Goal: Task Accomplishment & Management: Complete application form

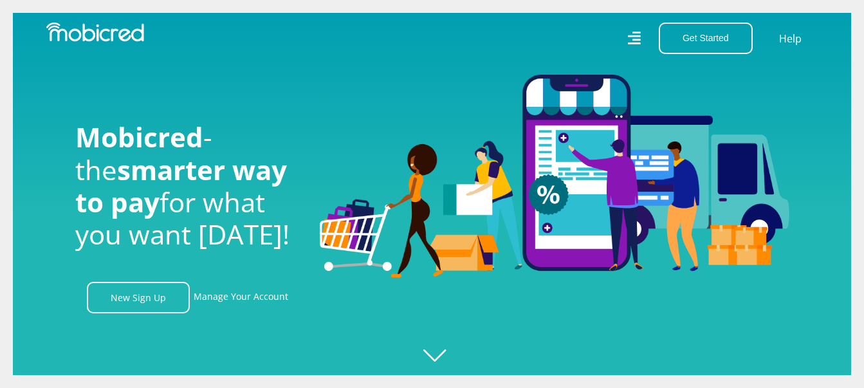
scroll to position [0, 917]
click at [439, 355] on div at bounding box center [445, 194] width 864 height 388
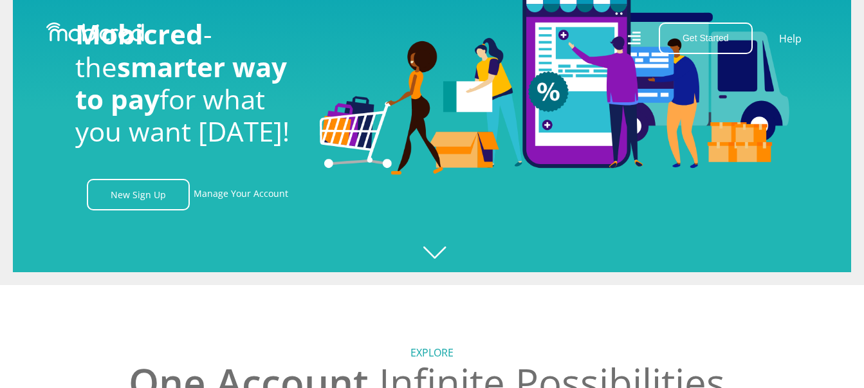
scroll to position [0, 0]
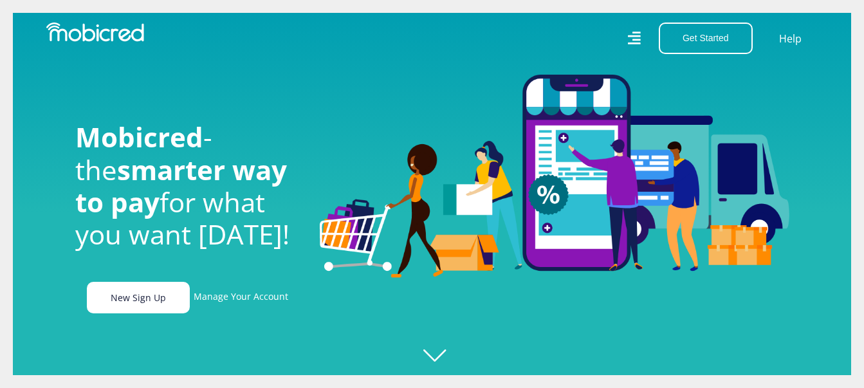
click at [142, 306] on link "New Sign Up" at bounding box center [138, 298] width 103 height 32
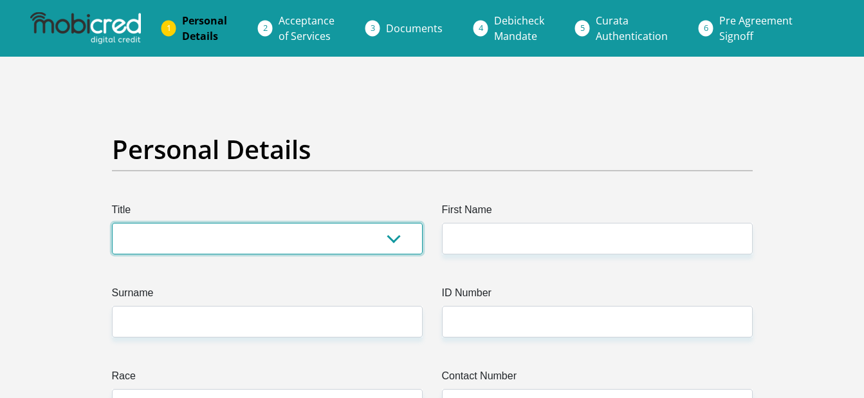
click at [198, 231] on select "Mr Ms Mrs Dr Other" at bounding box center [267, 239] width 311 height 32
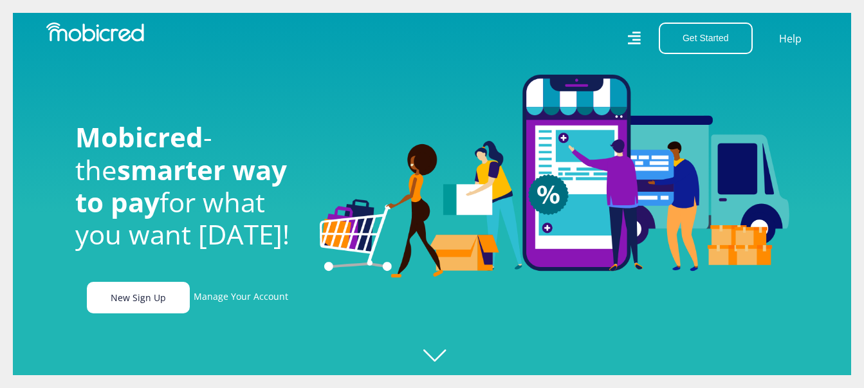
click at [149, 302] on link "New Sign Up" at bounding box center [138, 298] width 103 height 32
click at [181, 304] on link "New Sign Up" at bounding box center [138, 298] width 103 height 32
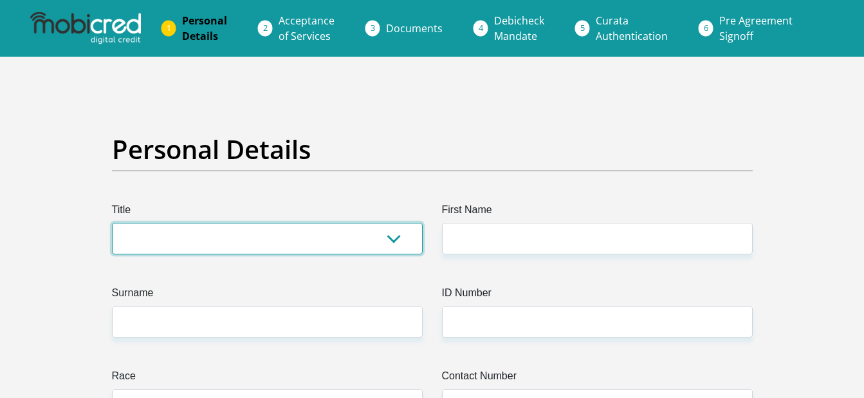
click at [222, 228] on select "Mr Ms Mrs Dr Other" at bounding box center [267, 239] width 311 height 32
select select "Ms"
click at [112, 223] on select "Mr Ms Mrs Dr Other" at bounding box center [267, 239] width 311 height 32
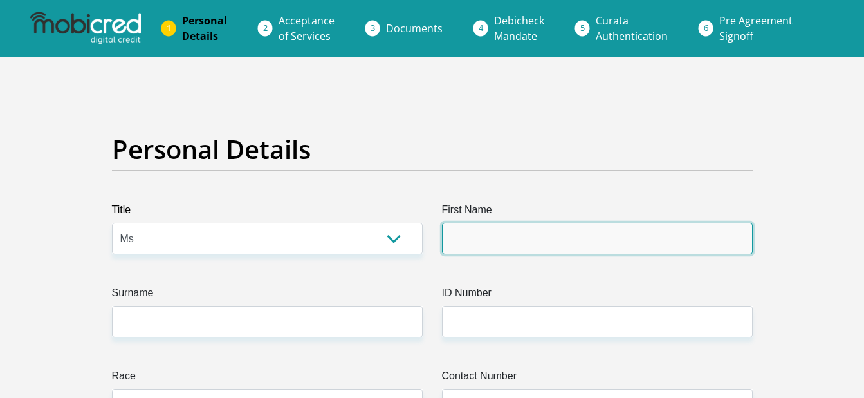
click at [450, 245] on input "First Name" at bounding box center [597, 239] width 311 height 32
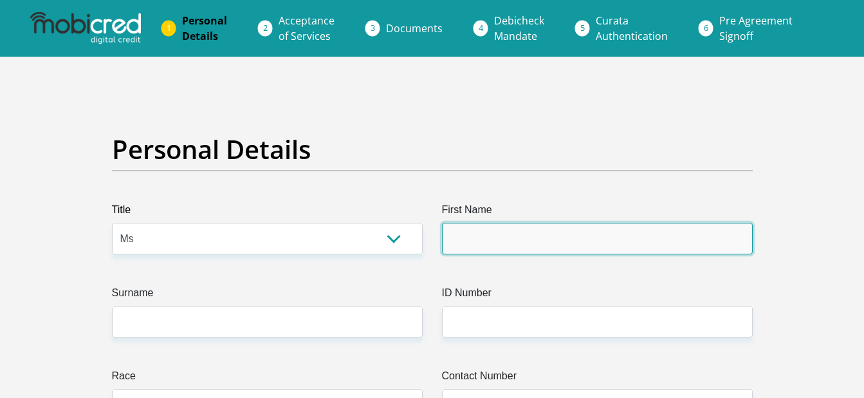
click at [539, 246] on input "First Name" at bounding box center [597, 239] width 311 height 32
type input "Noluthando"
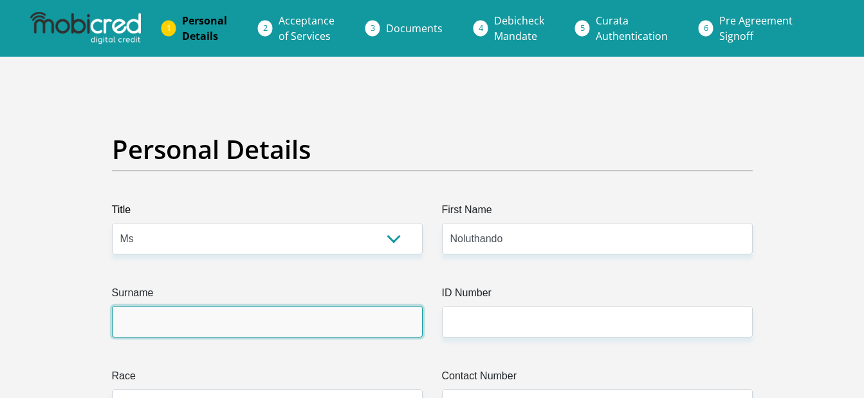
type input "Zikalala"
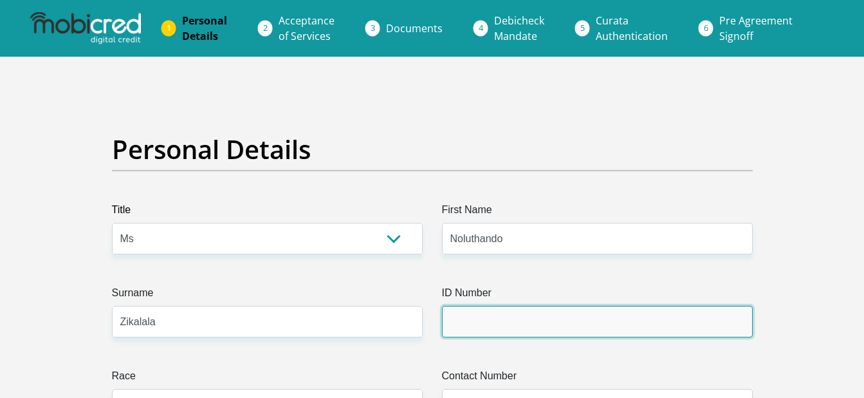
type input "9809171307080"
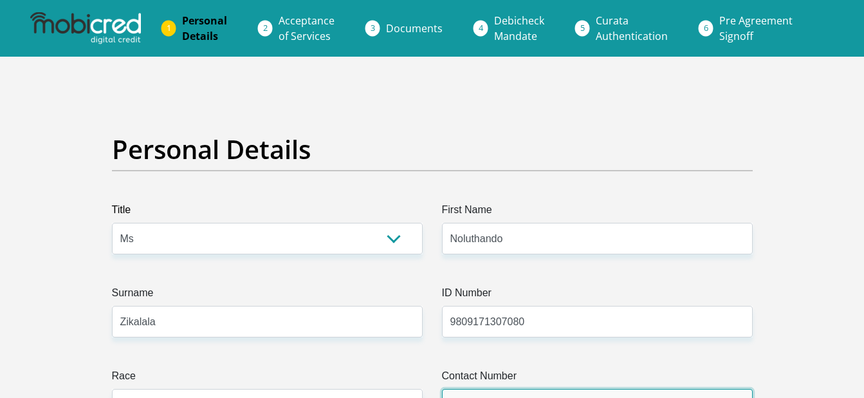
type input "7748097272"
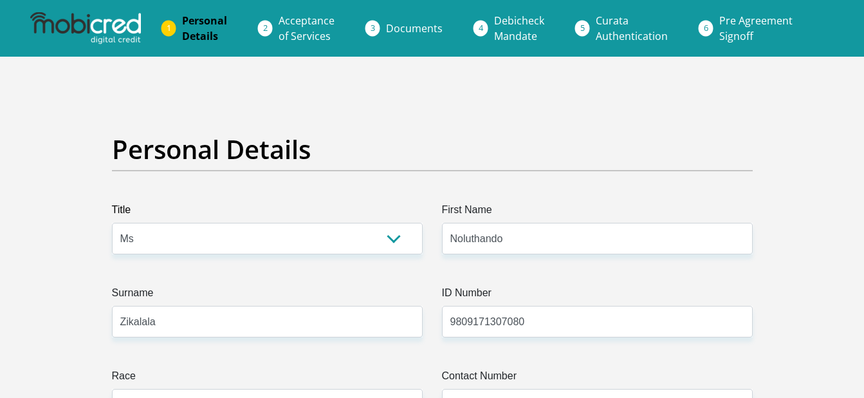
select select "ZAF"
type input "Gauteng"
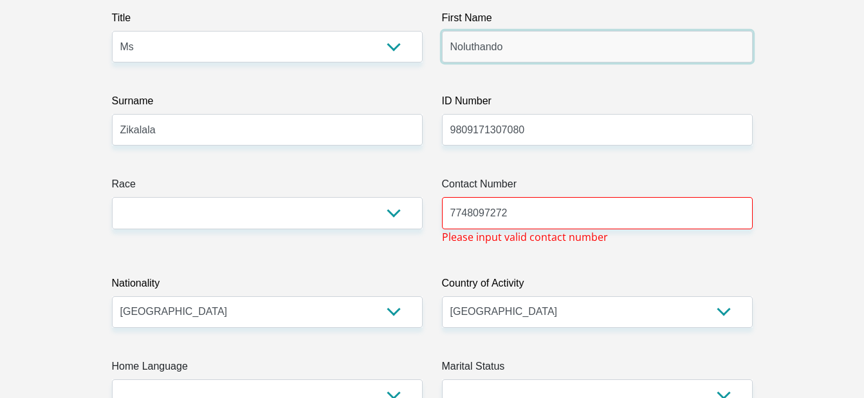
scroll to position [193, 0]
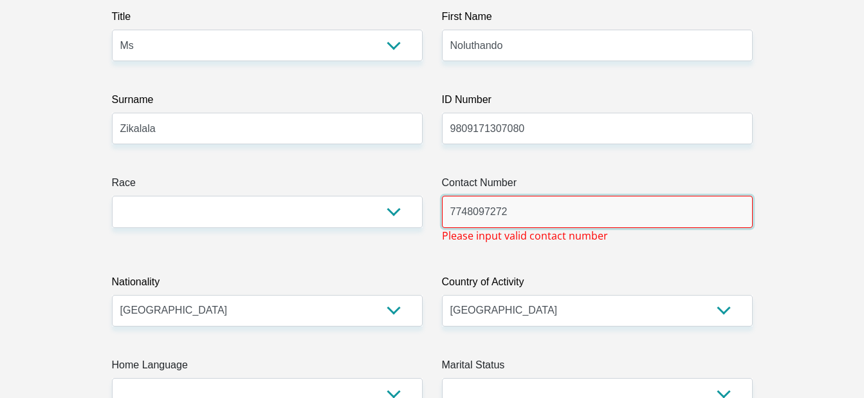
click at [456, 210] on input "7748097272" at bounding box center [597, 212] width 311 height 32
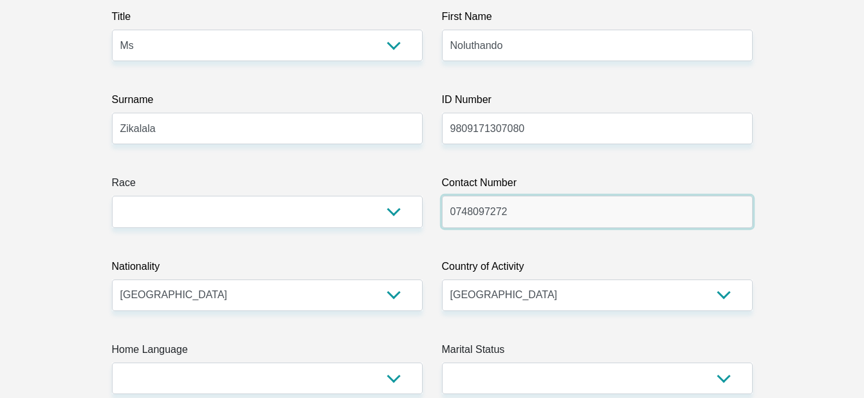
type input "0748097272"
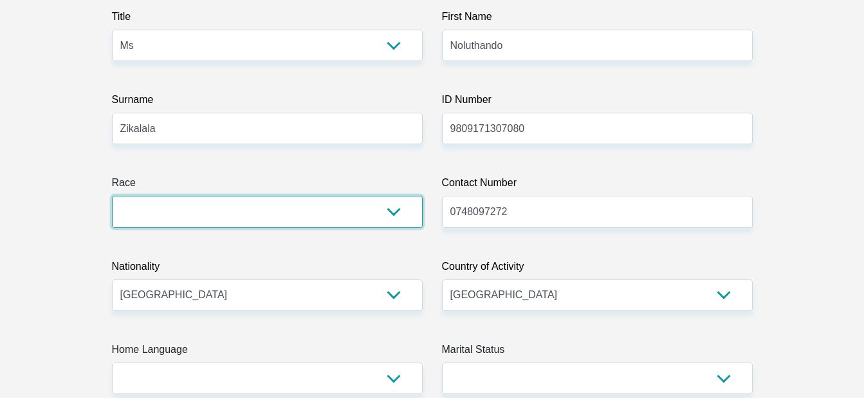
click at [235, 210] on select "Black Coloured Indian White Other" at bounding box center [267, 212] width 311 height 32
select select "1"
click at [112, 196] on select "Black Coloured Indian White Other" at bounding box center [267, 212] width 311 height 32
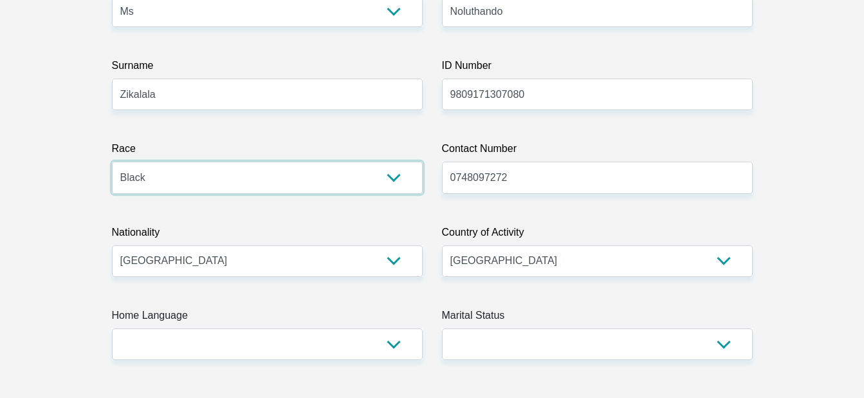
scroll to position [322, 0]
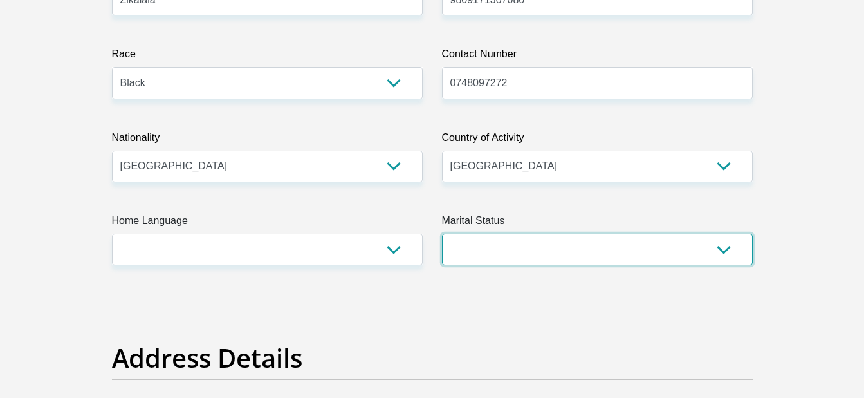
click at [529, 236] on select "Married ANC Single Divorced Widowed Married COP or Customary Law" at bounding box center [597, 250] width 311 height 32
select select "2"
click at [442, 234] on select "Married ANC Single Divorced Widowed Married COP or Customary Law" at bounding box center [597, 250] width 311 height 32
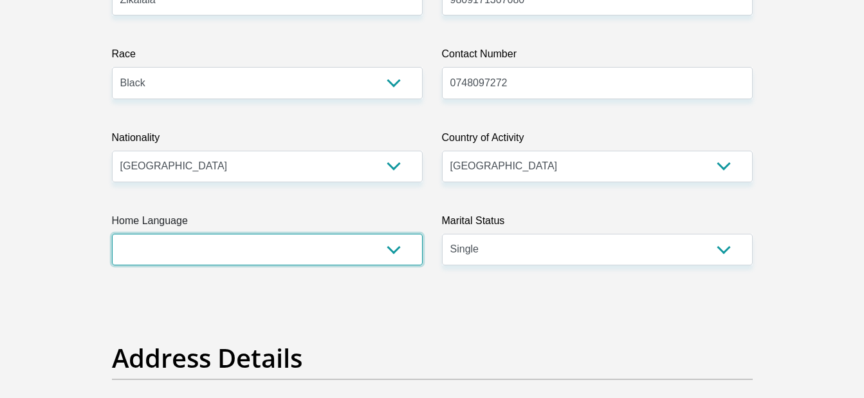
click at [319, 236] on select "Afrikaans English Sepedi South Ndebele Southern Sotho Swati Tsonga Tswana Venda…" at bounding box center [267, 250] width 311 height 32
click at [418, 239] on select "Afrikaans English Sepedi South Ndebele Southern Sotho Swati Tsonga Tswana Venda…" at bounding box center [267, 250] width 311 height 32
select select "zul"
click at [112, 234] on select "Afrikaans English Sepedi South Ndebele Southern Sotho Swati Tsonga Tswana Venda…" at bounding box center [267, 250] width 311 height 32
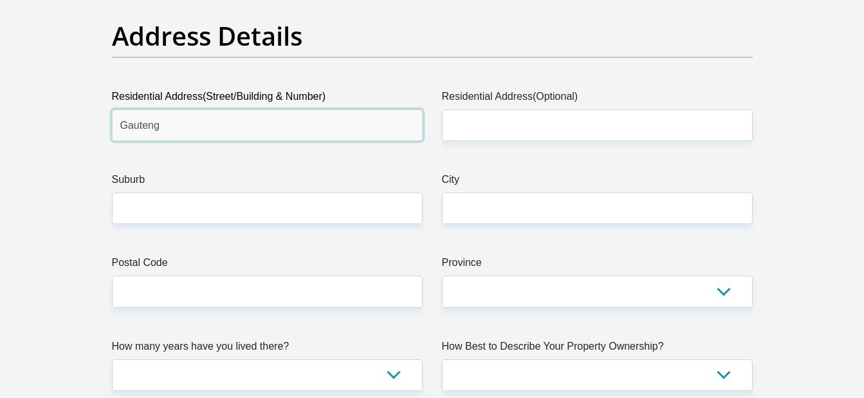
click at [329, 140] on input "Gauteng" at bounding box center [267, 125] width 311 height 32
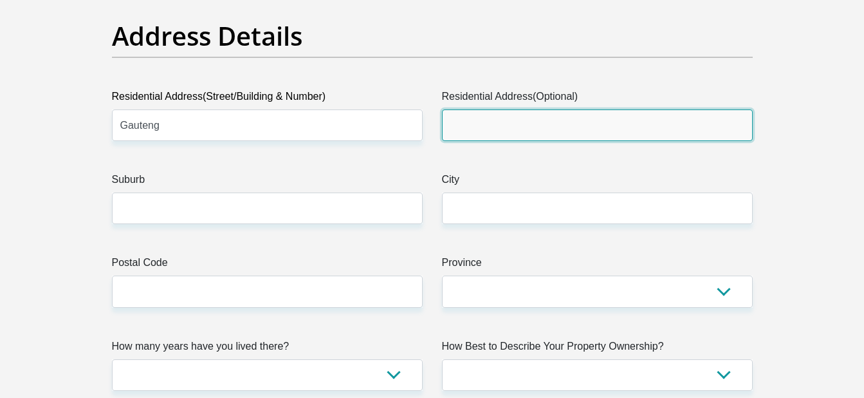
click at [508, 130] on input "Residential Address(Optional)" at bounding box center [597, 125] width 311 height 32
type input "15 Skosana Street"
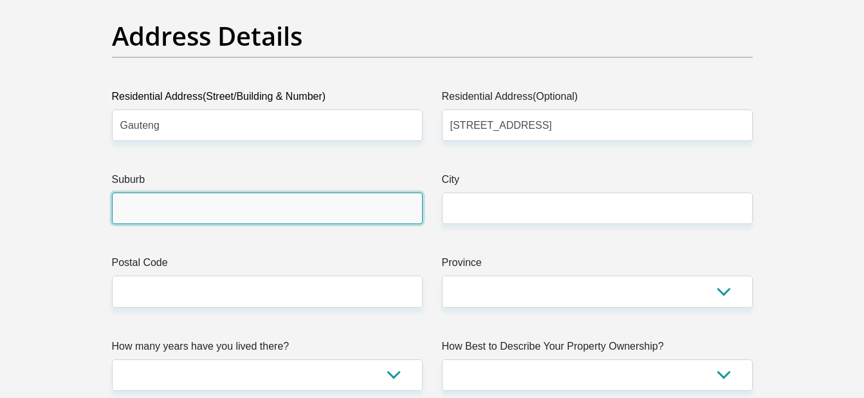
click at [364, 208] on input "Suburb" at bounding box center [267, 208] width 311 height 32
type input "Springs"
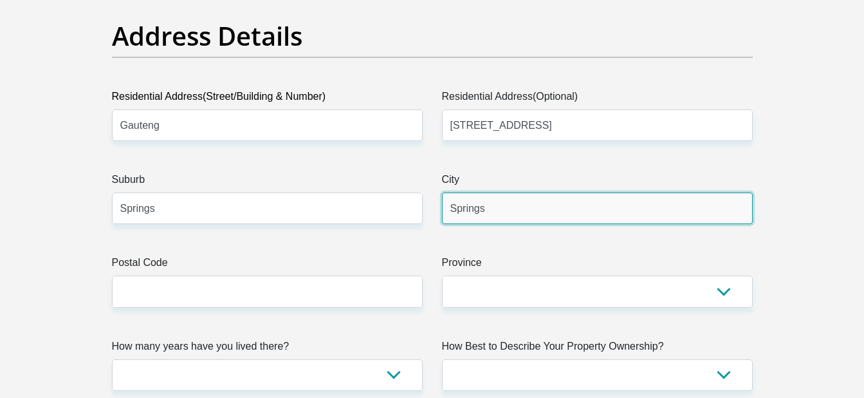
type input "1575"
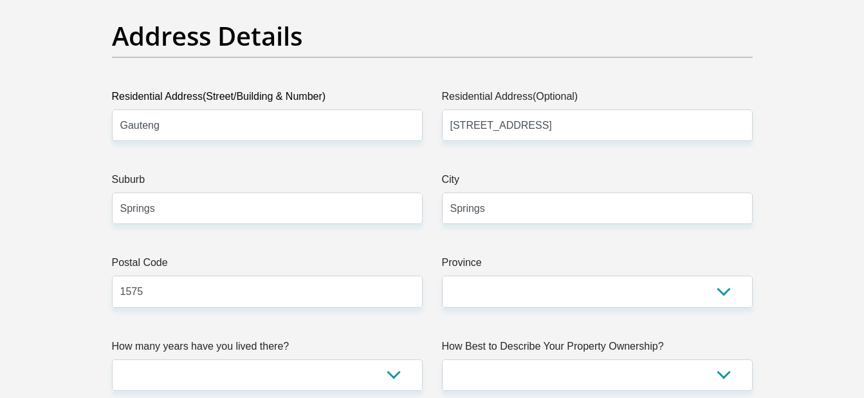
type input "thandodoris@gmail.com"
click at [543, 211] on input "Springs" at bounding box center [597, 208] width 311 height 32
type input "Kwathema"
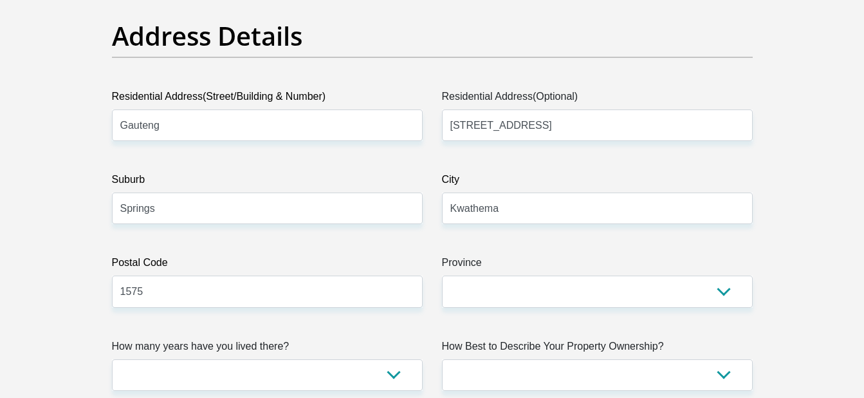
click at [510, 289] on div "Province Eastern Cape Free State Gauteng KwaZulu-Natal Limpopo Mpumalanga North…" at bounding box center [597, 281] width 311 height 52
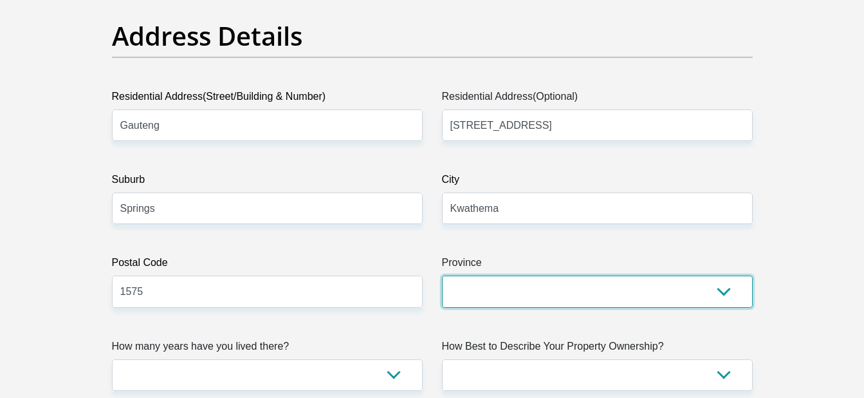
click at [501, 278] on select "Eastern Cape Free State Gauteng KwaZulu-Natal Limpopo Mpumalanga Northern Cape …" at bounding box center [597, 291] width 311 height 32
click at [501, 284] on select "Eastern Cape Free State Gauteng KwaZulu-Natal Limpopo Mpumalanga Northern Cape …" at bounding box center [597, 291] width 311 height 32
select select "Gauteng"
click at [442, 275] on select "Eastern Cape Free State Gauteng KwaZulu-Natal Limpopo Mpumalanga Northern Cape …" at bounding box center [597, 291] width 311 height 32
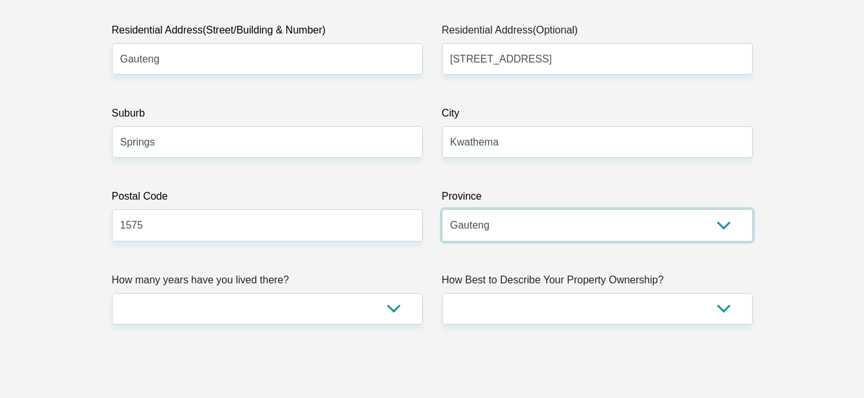
scroll to position [772, 0]
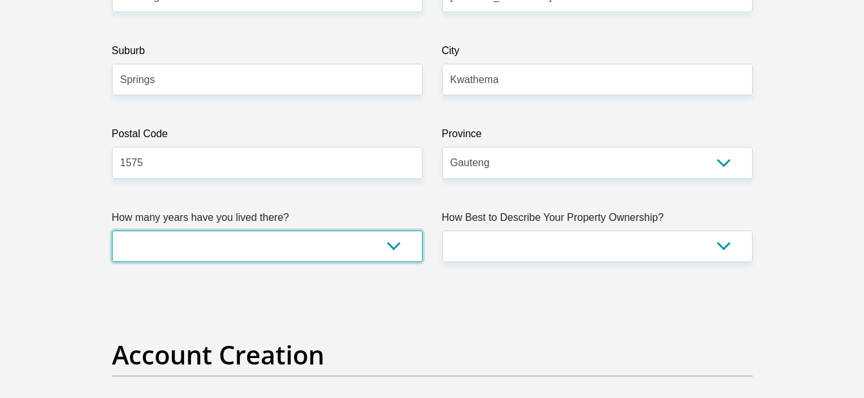
click at [295, 245] on select "less than 1 year 1-3 years 3-5 years 5+ years" at bounding box center [267, 246] width 311 height 32
select select "4"
click at [112, 230] on select "less than 1 year 1-3 years 3-5 years 5+ years" at bounding box center [267, 246] width 311 height 32
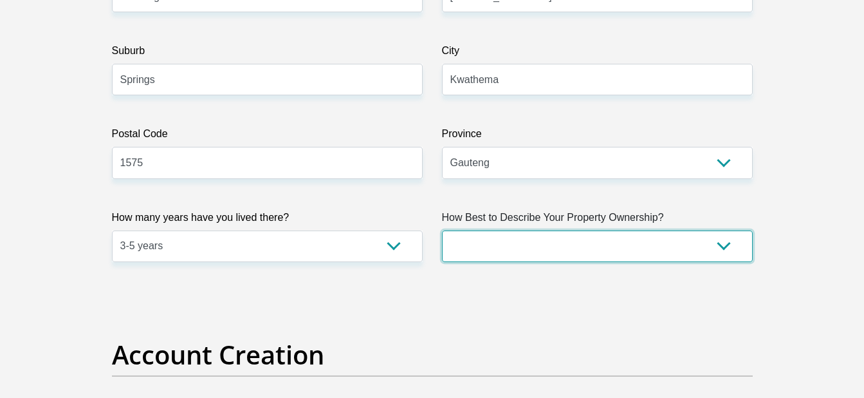
click at [690, 236] on select "Owned Rented Family Owned Company Dwelling" at bounding box center [597, 246] width 311 height 32
select select "parents"
click at [442, 230] on select "Owned Rented Family Owned Company Dwelling" at bounding box center [597, 246] width 311 height 32
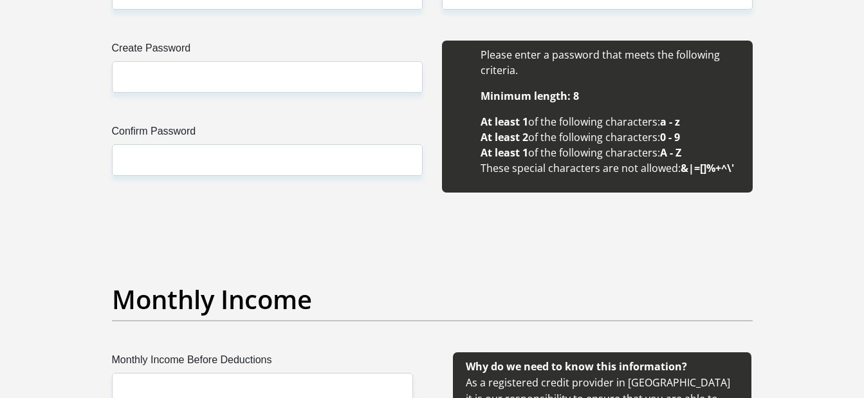
scroll to position [1223, 0]
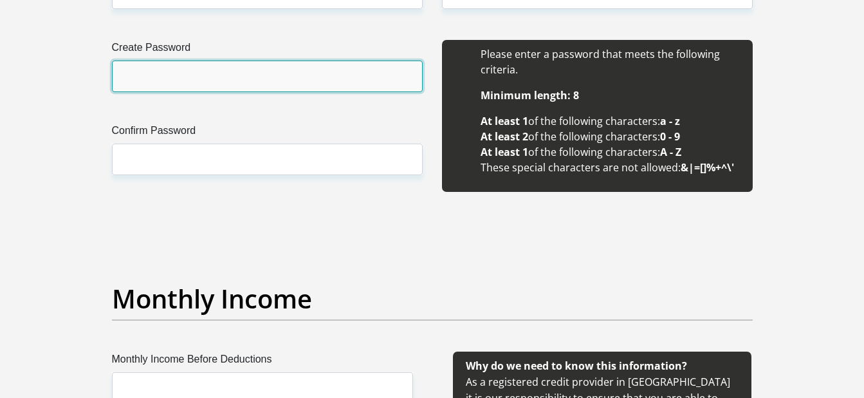
click at [167, 83] on input "Create Password" at bounding box center [267, 76] width 311 height 32
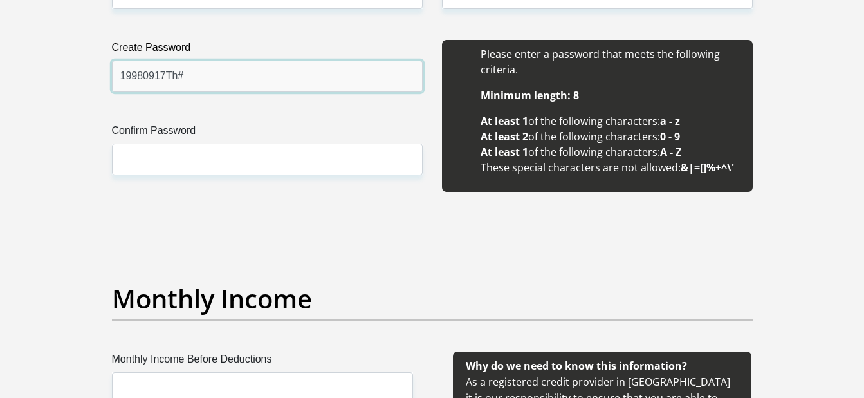
type input "19980917Th#"
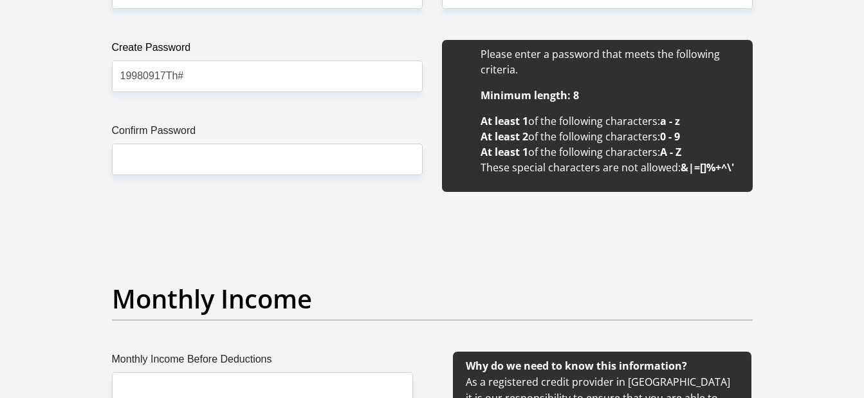
click at [153, 139] on label "Confirm Password" at bounding box center [267, 133] width 311 height 21
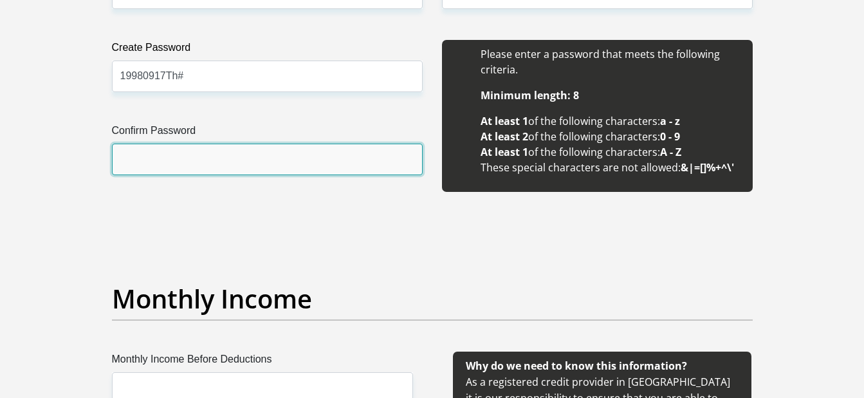
click at [153, 143] on input "Confirm Password" at bounding box center [267, 159] width 311 height 32
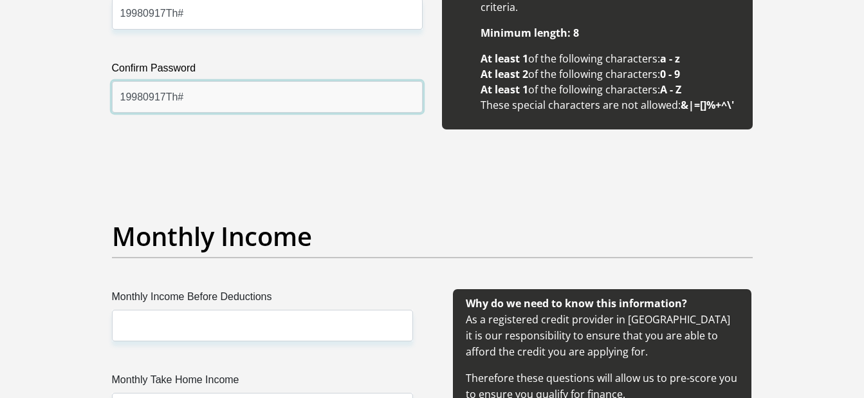
scroll to position [1351, 0]
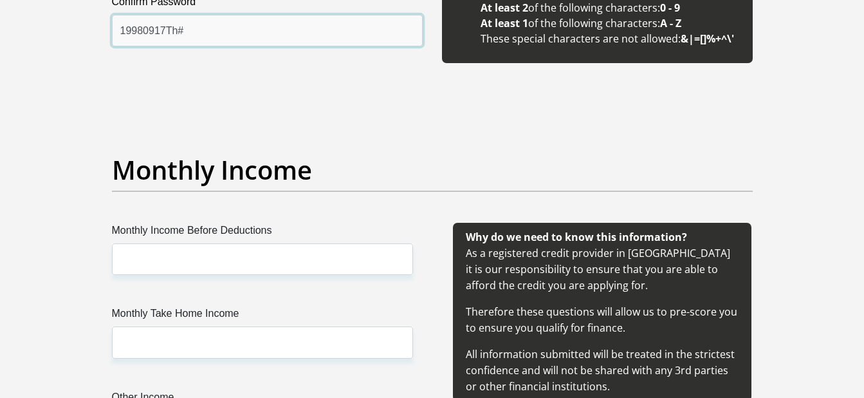
type input "19980917Th#"
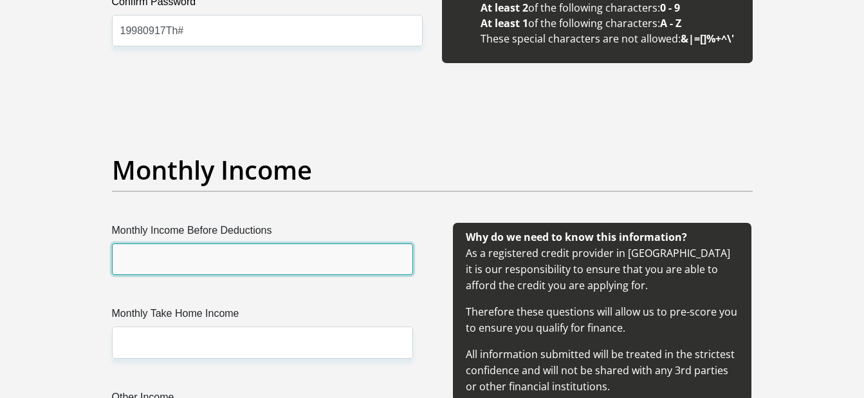
click at [317, 258] on input "Monthly Income Before Deductions" at bounding box center [262, 259] width 301 height 32
type input "8755"
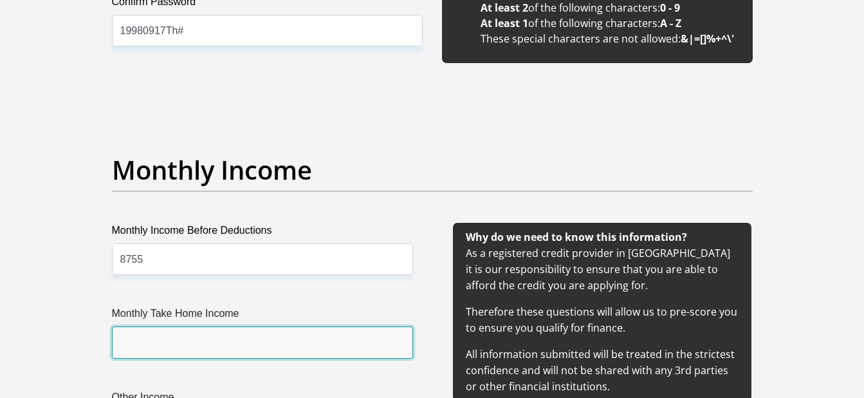
click at [284, 346] on input "Monthly Take Home Income" at bounding box center [262, 342] width 301 height 32
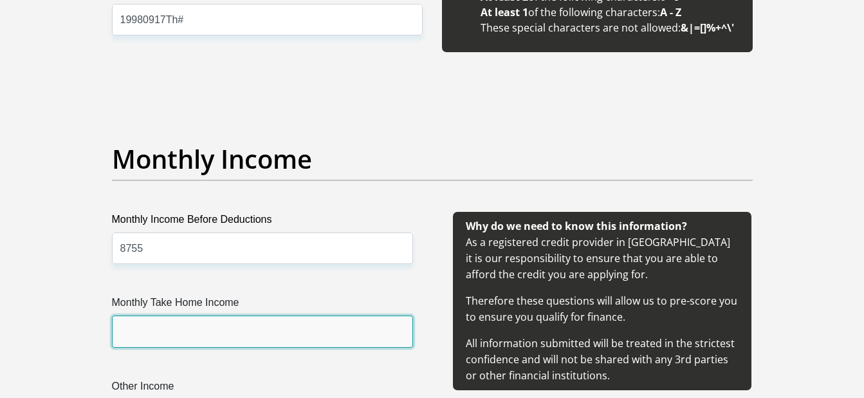
scroll to position [1480, 0]
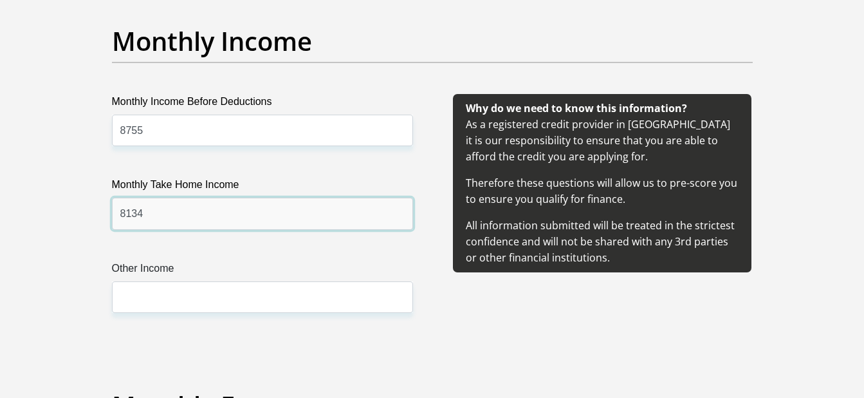
type input "8134"
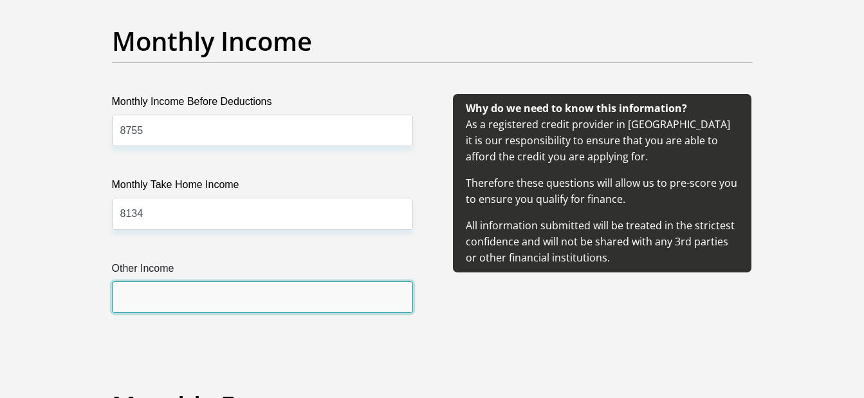
click at [136, 292] on input "Other Income" at bounding box center [262, 297] width 301 height 32
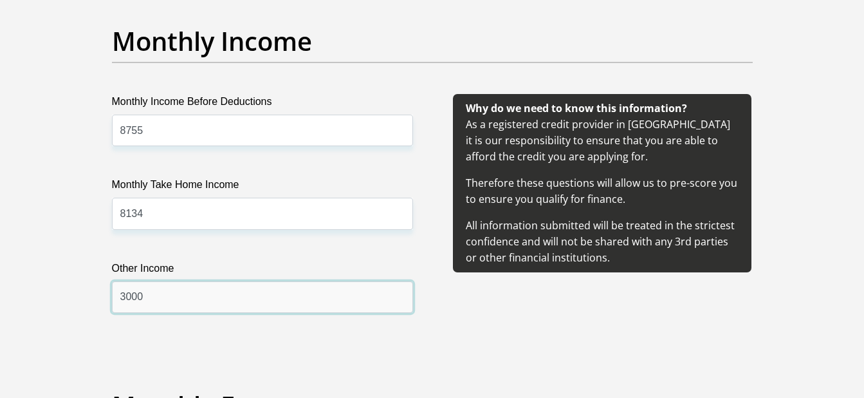
type input "3000"
click at [429, 311] on div "Monthly Income Before Deductions 8755 Monthly Take Home Income 8134 Other Incom…" at bounding box center [263, 219] width 340 height 250
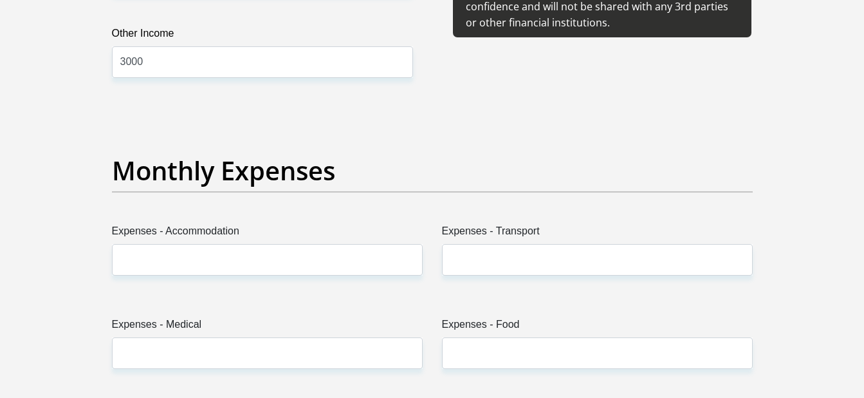
scroll to position [1737, 0]
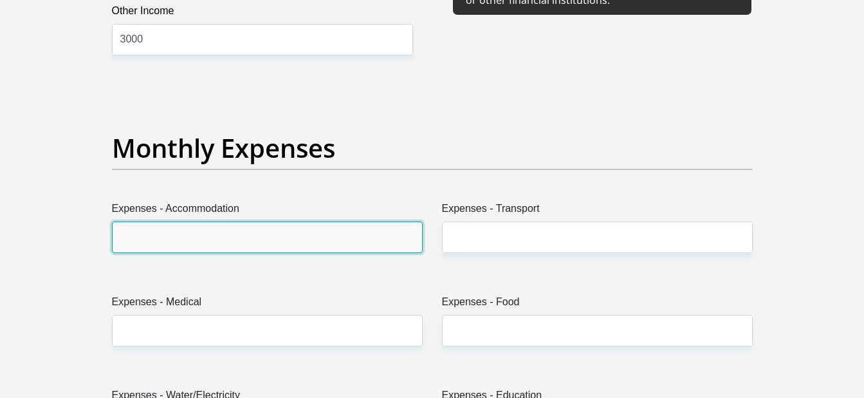
click at [314, 238] on input "Expenses - Accommodation" at bounding box center [267, 237] width 311 height 32
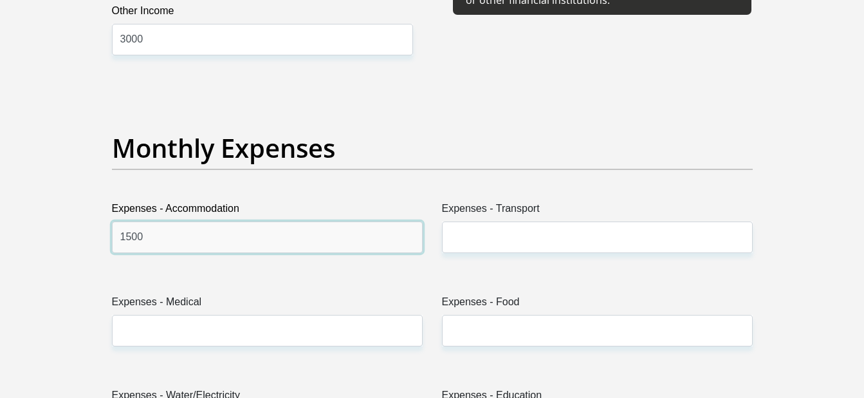
type input "1500"
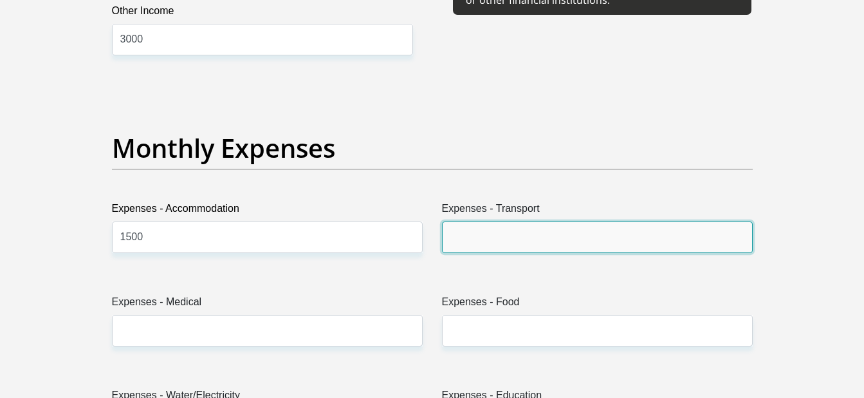
click at [636, 250] on input "Expenses - Transport" at bounding box center [597, 237] width 311 height 32
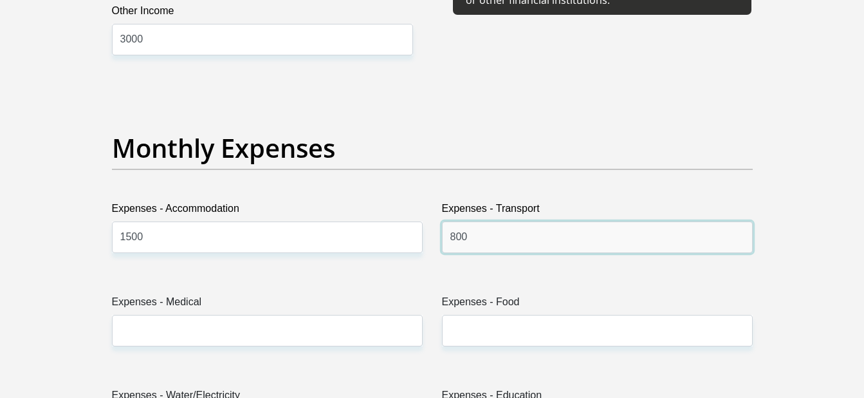
type input "800"
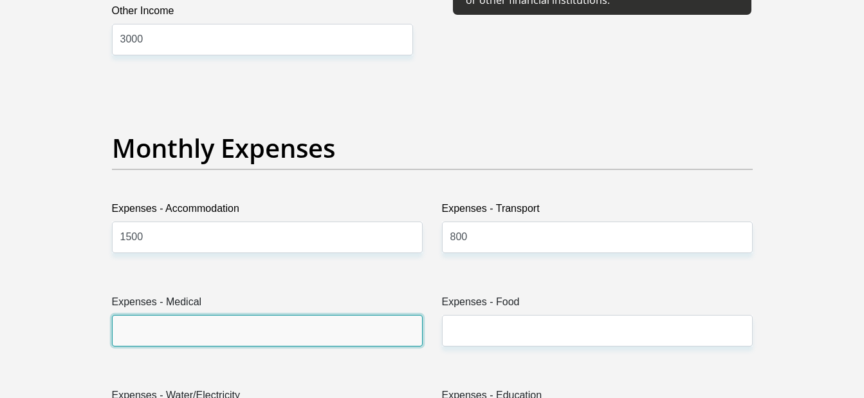
click at [290, 320] on input "Expenses - Medical" at bounding box center [267, 331] width 311 height 32
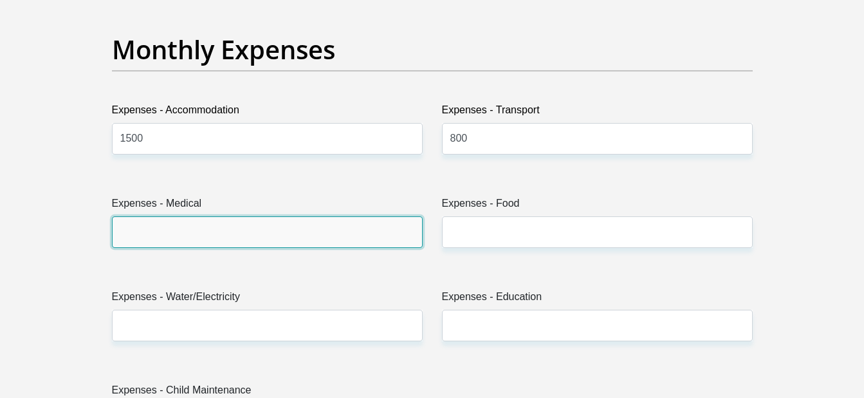
scroll to position [1866, 0]
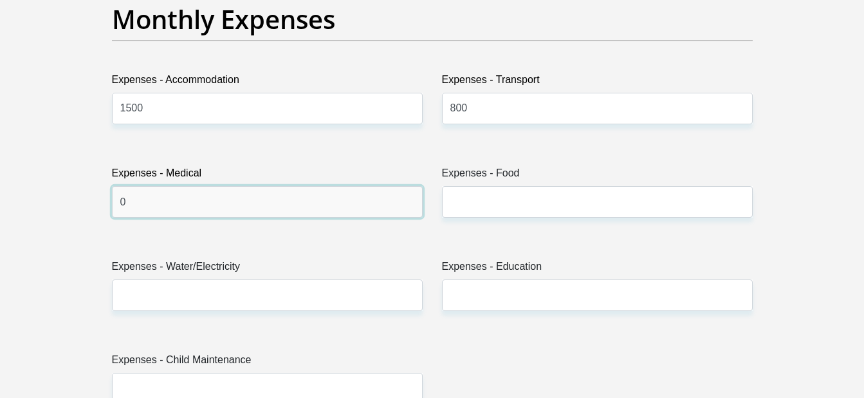
type input "0"
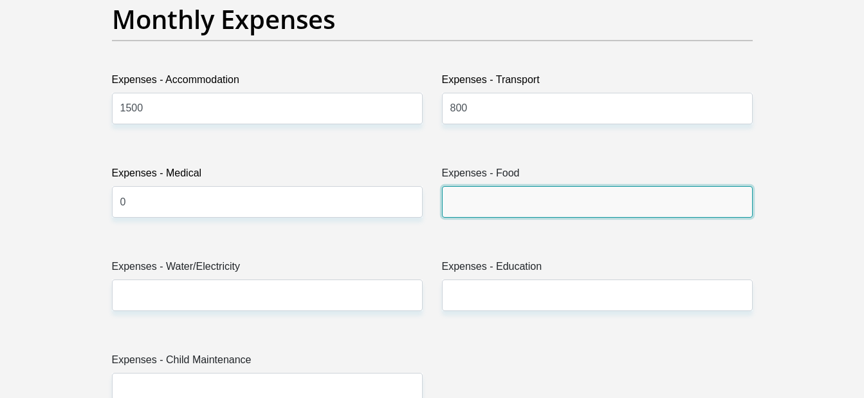
click at [492, 198] on input "Expenses - Food" at bounding box center [597, 202] width 311 height 32
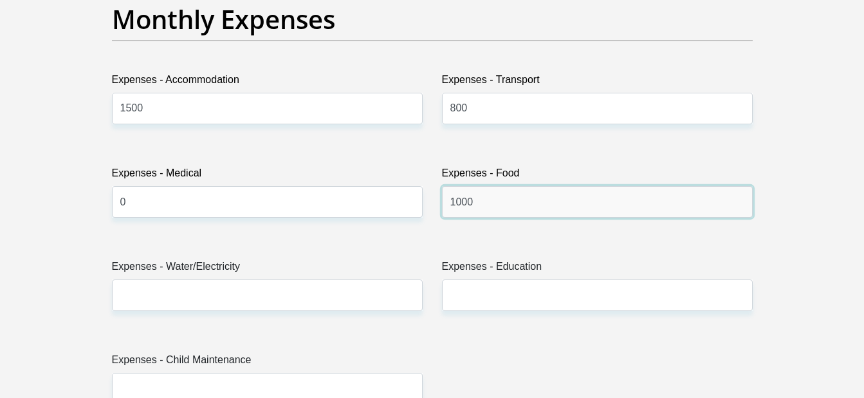
type input "1000"
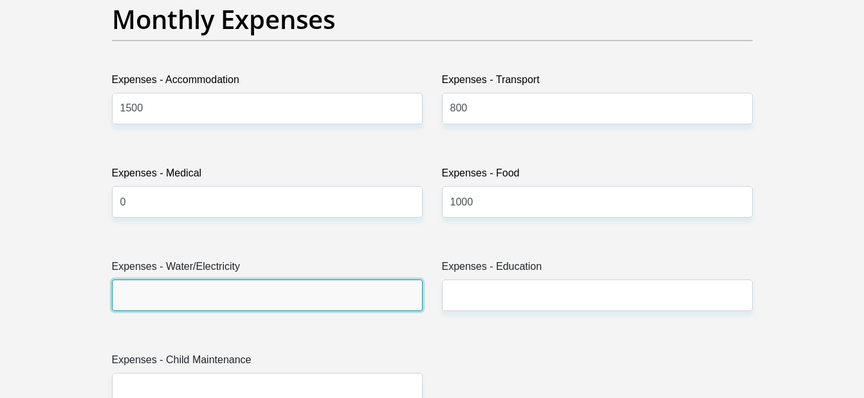
click at [196, 310] on input "Expenses - Water/Electricity" at bounding box center [267, 295] width 311 height 32
type input "0"
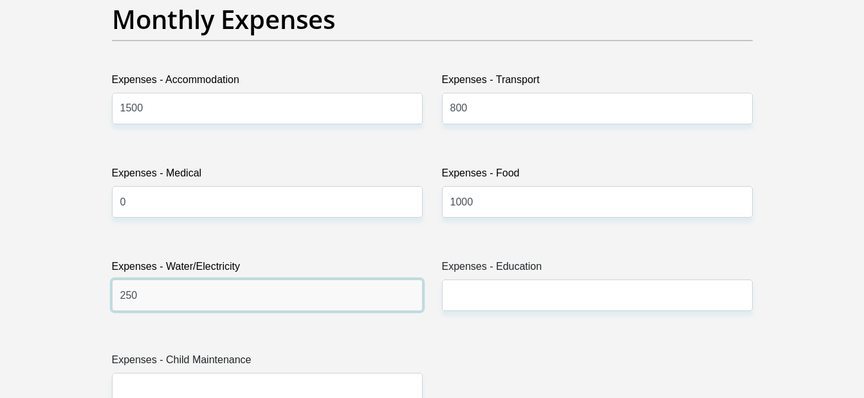
type input "250"
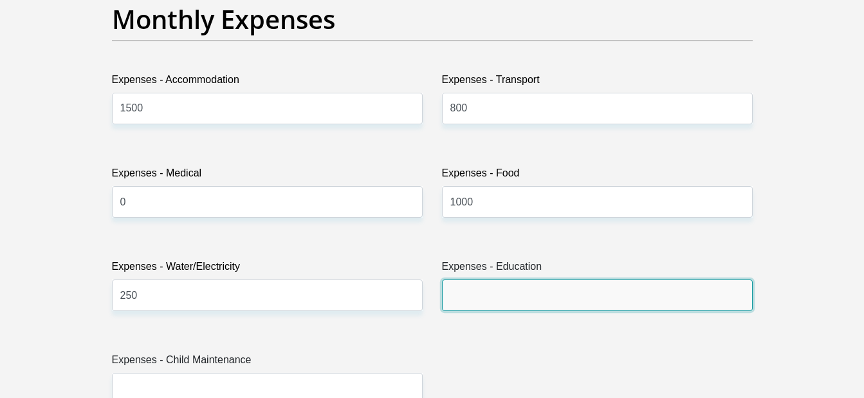
click at [568, 287] on input "Expenses - Education" at bounding box center [597, 295] width 311 height 32
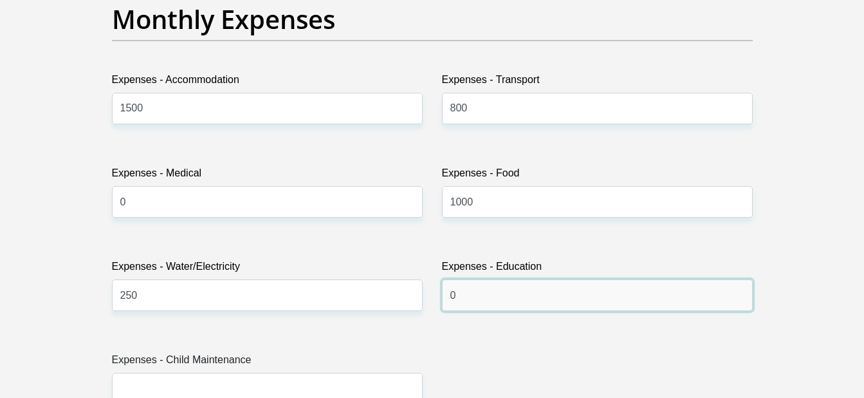
type input "0"
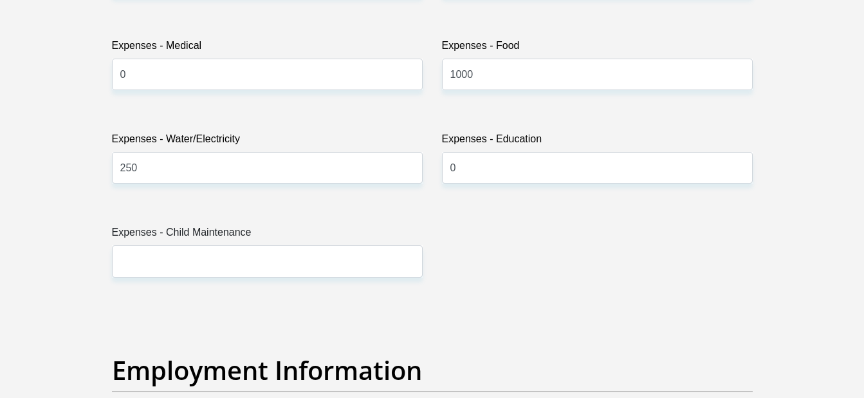
scroll to position [1995, 0]
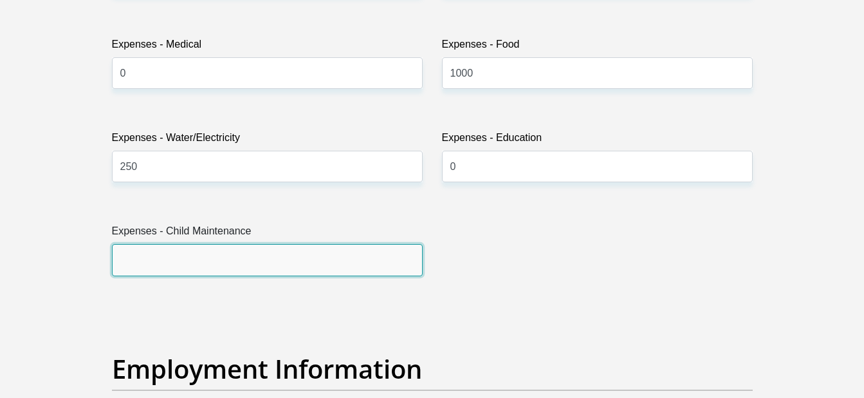
click at [281, 271] on input "Expenses - Child Maintenance" at bounding box center [267, 260] width 311 height 32
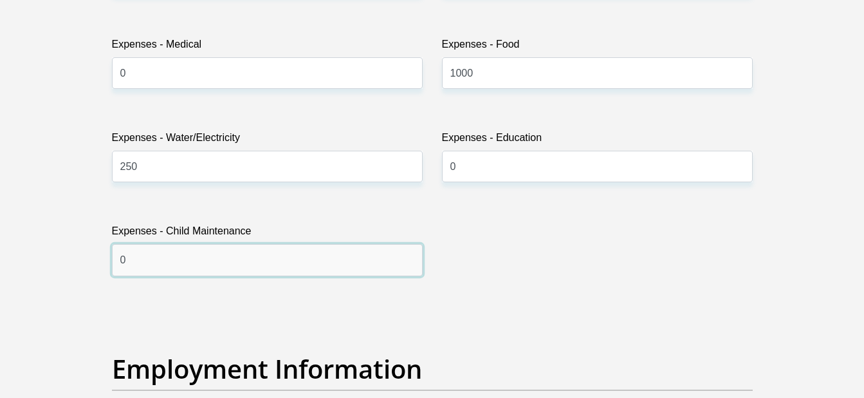
type input "0"
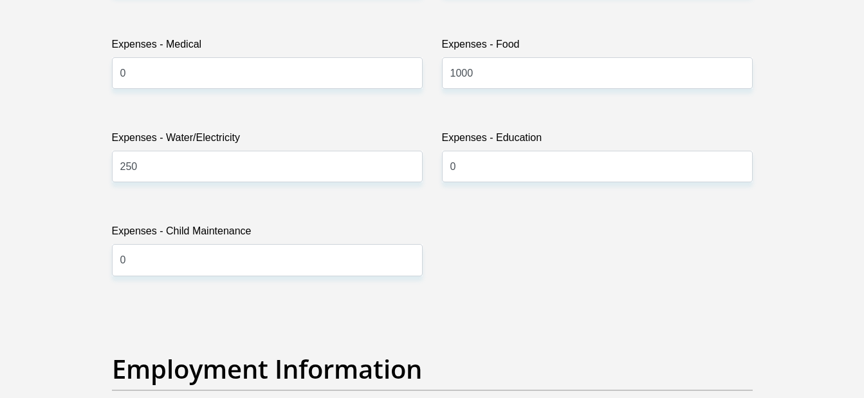
click at [701, 351] on div "Title Mr Ms Mrs Dr Other First Name Noluthando Surname Zikalala ID Number 98091…" at bounding box center [432, 300] width 660 height 4187
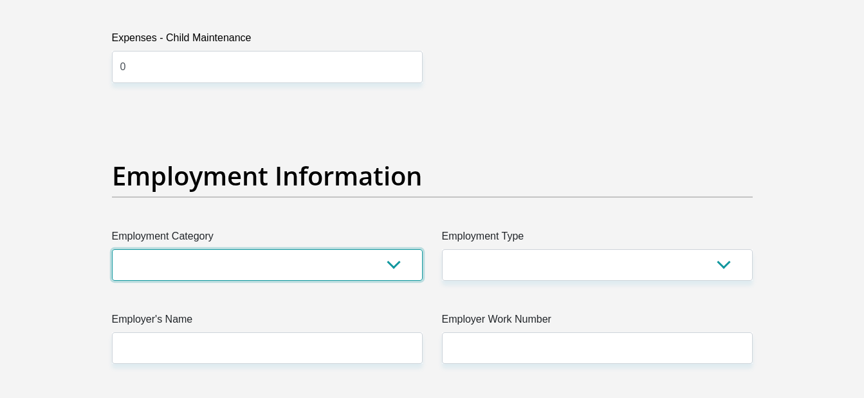
click at [228, 270] on select "AGRICULTURE ALCOHOL & TOBACCO CONSTRUCTION MATERIALS METALLURGY EQUIPMENT FOR R…" at bounding box center [267, 265] width 311 height 32
select select "9"
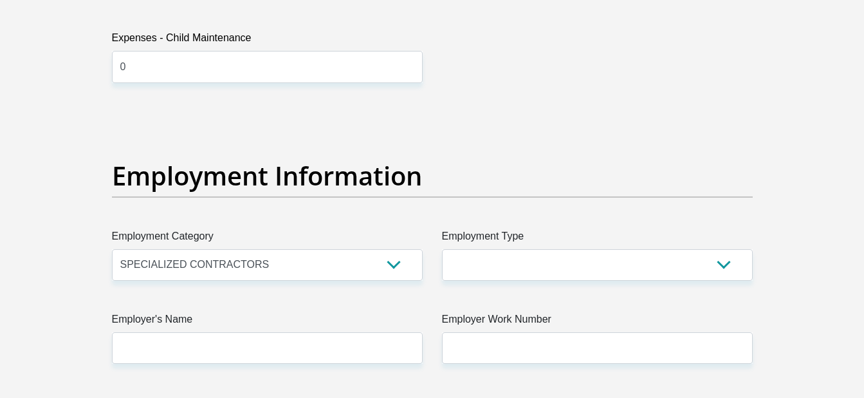
click at [282, 297] on div "Title Mr Ms Mrs Dr Other First Name Noluthando Surname Zikalala ID Number 98091…" at bounding box center [432, 107] width 660 height 4187
click at [279, 266] on select "AGRICULTURE ALCOHOL & TOBACCO CONSTRUCTION MATERIALS METALLURGY EQUIPMENT FOR R…" at bounding box center [267, 265] width 311 height 32
click at [293, 291] on div "Title Mr Ms Mrs Dr Other First Name Noluthando Surname Zikalala ID Number 98091…" at bounding box center [432, 107] width 660 height 4187
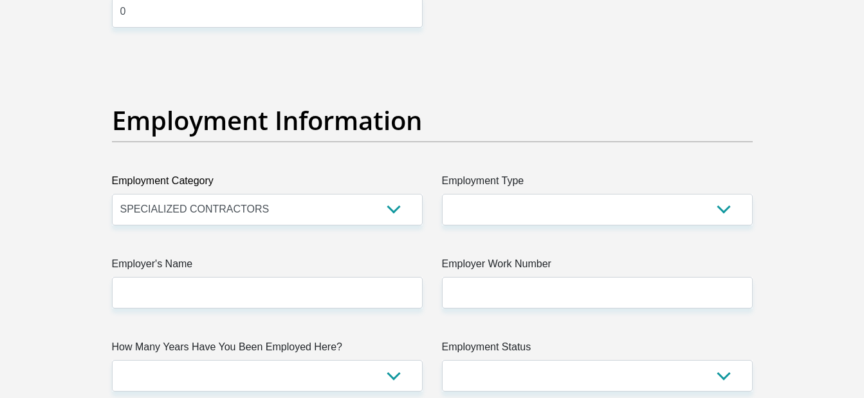
scroll to position [2317, 0]
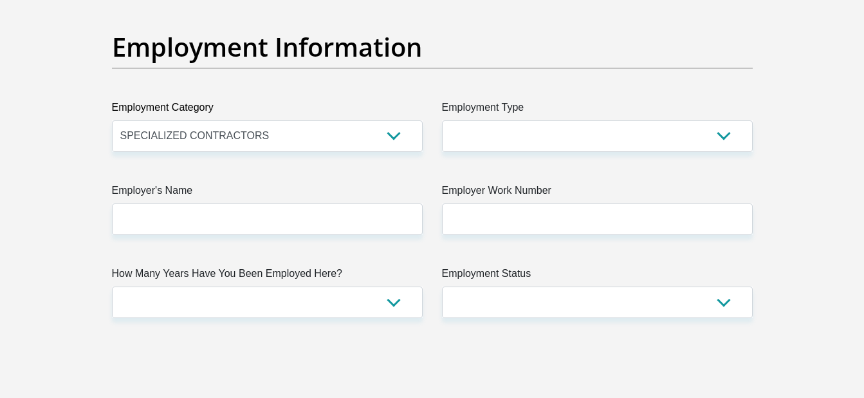
click at [609, 111] on label "Employment Type" at bounding box center [597, 110] width 311 height 21
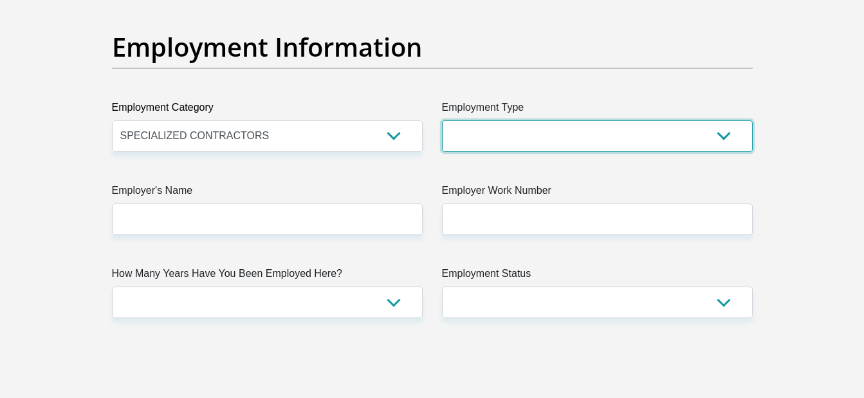
click at [609, 120] on select "College/Lecturer Craft Seller Creative Driver Executive Farmer Forces - Non Com…" at bounding box center [597, 136] width 311 height 32
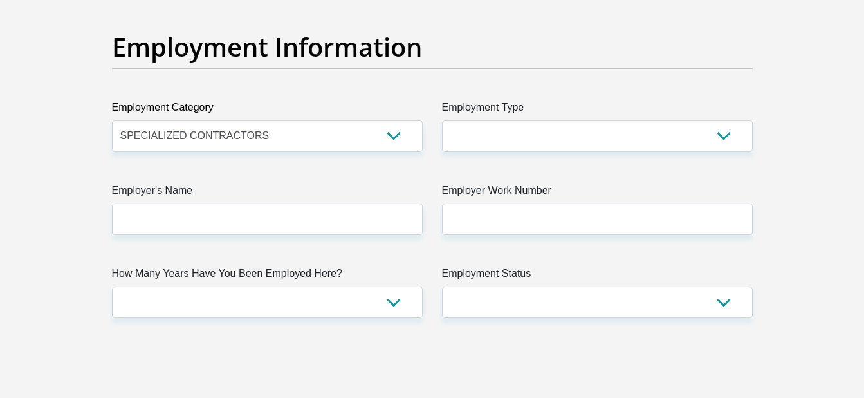
click at [609, 111] on label "Employment Type" at bounding box center [597, 110] width 311 height 21
click at [609, 120] on select "College/Lecturer Craft Seller Creative Driver Executive Farmer Forces - Non Com…" at bounding box center [597, 136] width 311 height 32
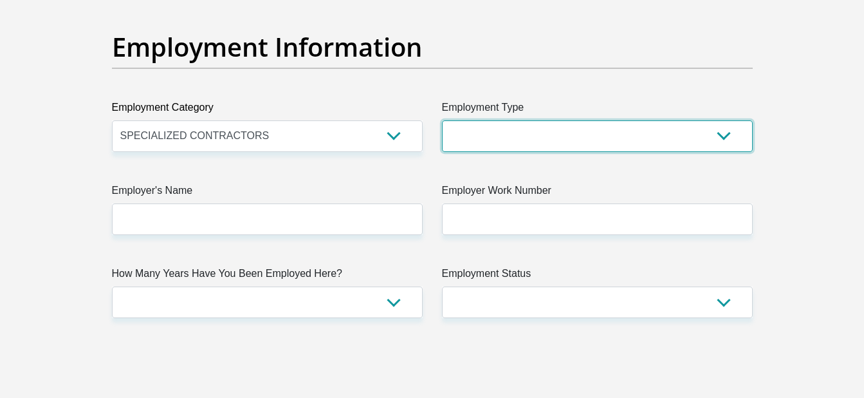
click at [582, 135] on select "College/Lecturer Craft Seller Creative Driver Executive Farmer Forces - Non Com…" at bounding box center [597, 136] width 311 height 32
select select "Office Staff/Clerk"
click at [442, 120] on select "College/Lecturer Craft Seller Creative Driver Executive Farmer Forces - Non Com…" at bounding box center [597, 136] width 311 height 32
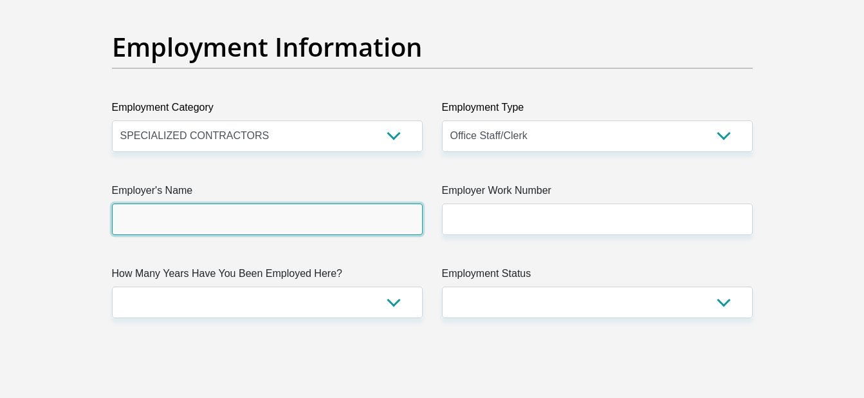
click at [330, 217] on input "Employer's Name" at bounding box center [267, 219] width 311 height 32
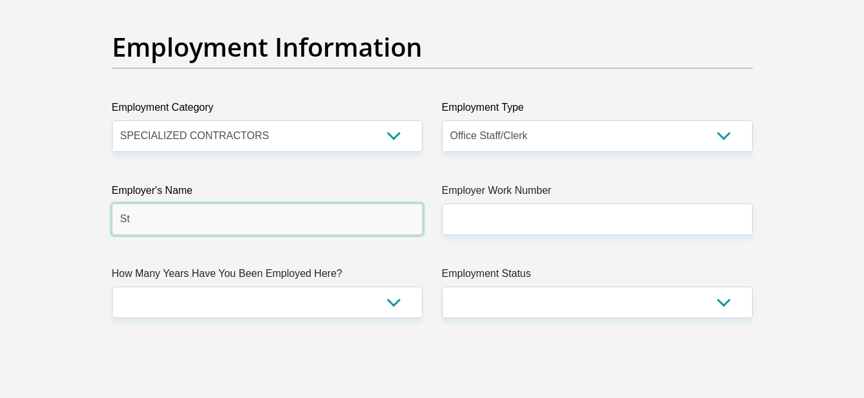
type input "StaffingLogisctics"
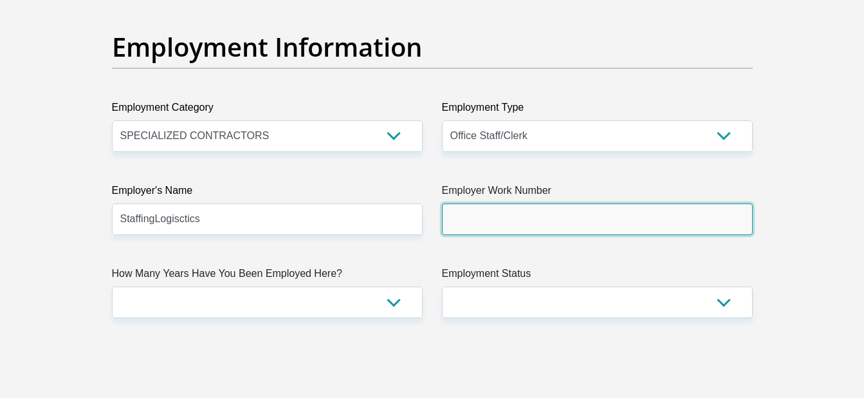
type input "0866187177"
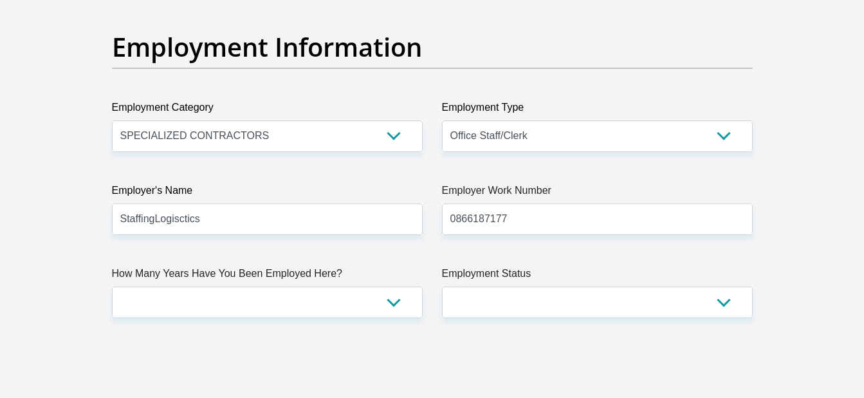
type input "Noluthando"
click at [530, 223] on input "0866187177" at bounding box center [597, 219] width 311 height 32
click at [568, 232] on input "0866187177" at bounding box center [597, 219] width 311 height 32
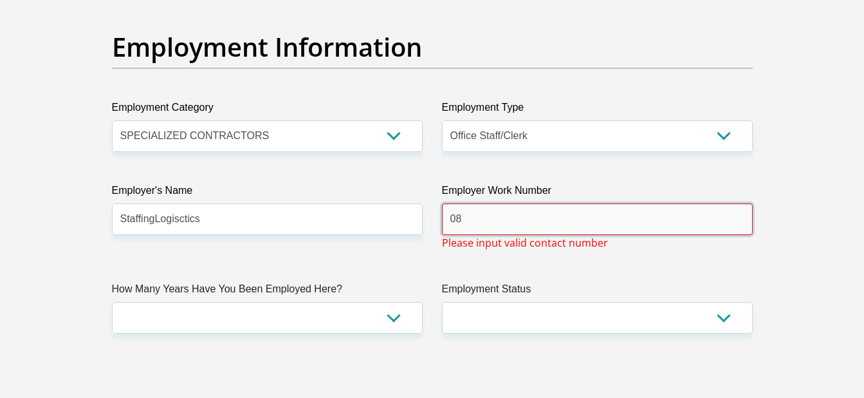
type input "0"
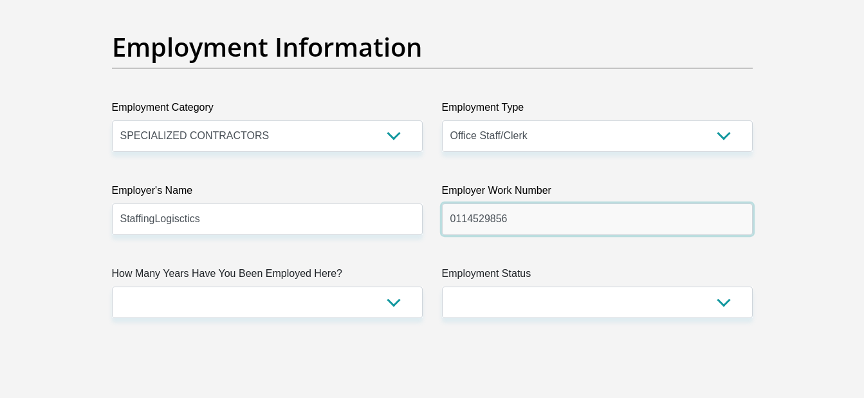
type input "0114529856"
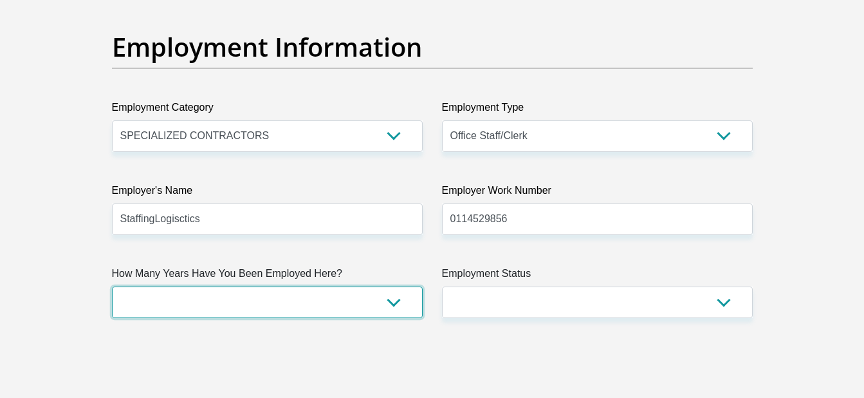
click at [290, 312] on select "less than 1 year 1-3 years 3-5 years 5+ years" at bounding box center [267, 302] width 311 height 32
select select "24"
click at [112, 286] on select "less than 1 year 1-3 years 3-5 years 5+ years" at bounding box center [267, 302] width 311 height 32
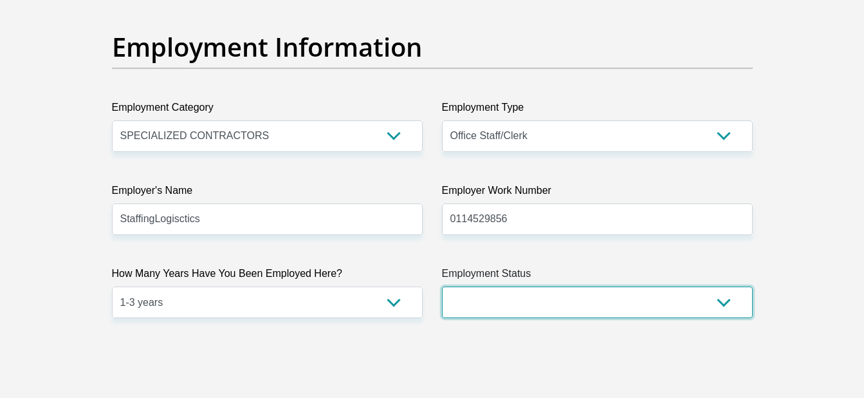
click at [486, 301] on select "Permanent/Full-time Part-time/Casual Contract Worker Self-Employed Housewife Re…" at bounding box center [597, 302] width 311 height 32
select select "1"
click at [442, 286] on select "Permanent/Full-time Part-time/Casual Contract Worker Self-Employed Housewife Re…" at bounding box center [597, 302] width 311 height 32
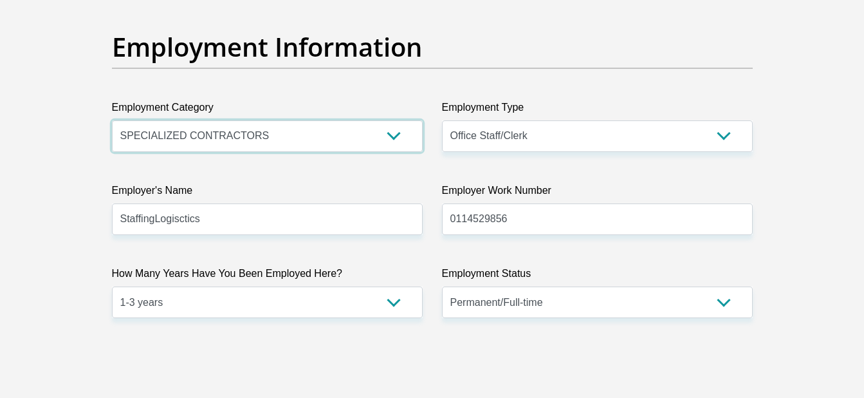
click at [226, 149] on select "AGRICULTURE ALCOHOL & TOBACCO CONSTRUCTION MATERIALS METALLURGY EQUIPMENT FOR R…" at bounding box center [267, 136] width 311 height 32
select select "75"
click at [112, 120] on select "AGRICULTURE ALCOHOL & TOBACCO CONSTRUCTION MATERIALS METALLURGY EQUIPMENT FOR R…" at bounding box center [267, 136] width 311 height 32
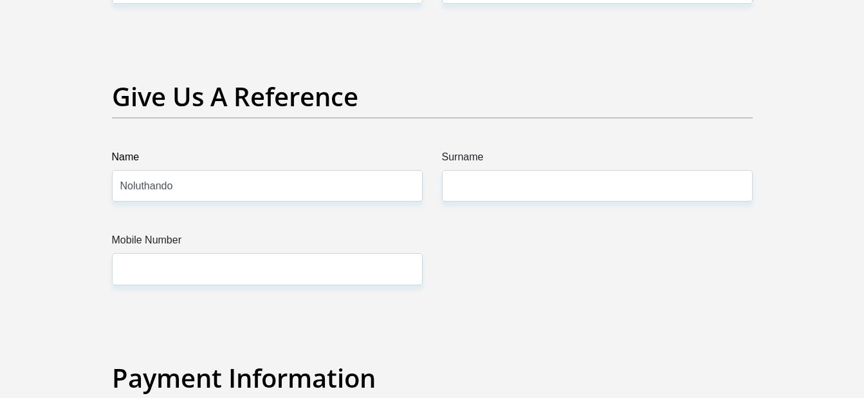
scroll to position [2638, 0]
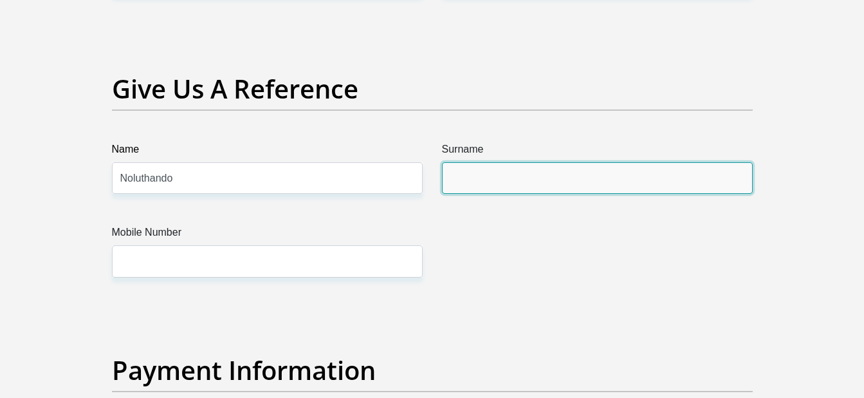
click at [491, 166] on input "Surname" at bounding box center [597, 178] width 311 height 32
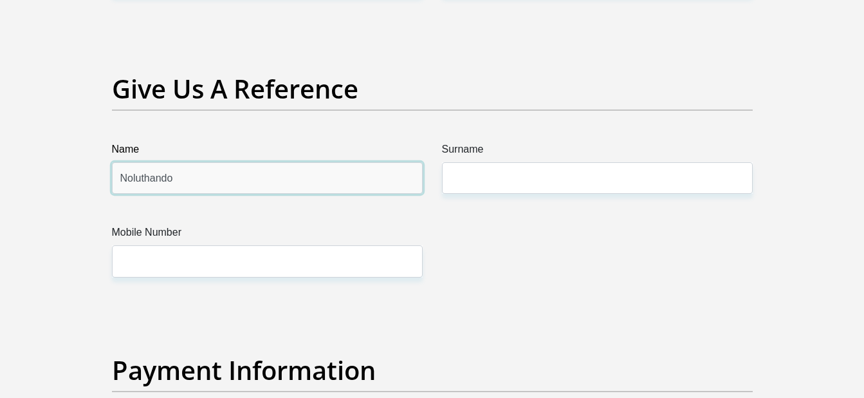
click at [303, 175] on input "Noluthando" at bounding box center [267, 178] width 311 height 32
drag, startPoint x: 303, startPoint y: 175, endPoint x: 90, endPoint y: 151, distance: 214.3
type input "Matshidiso Innocentia"
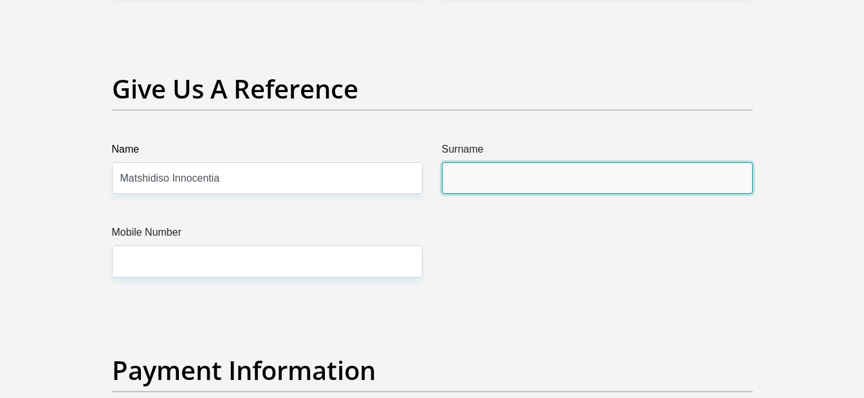
type input "Zikalala"
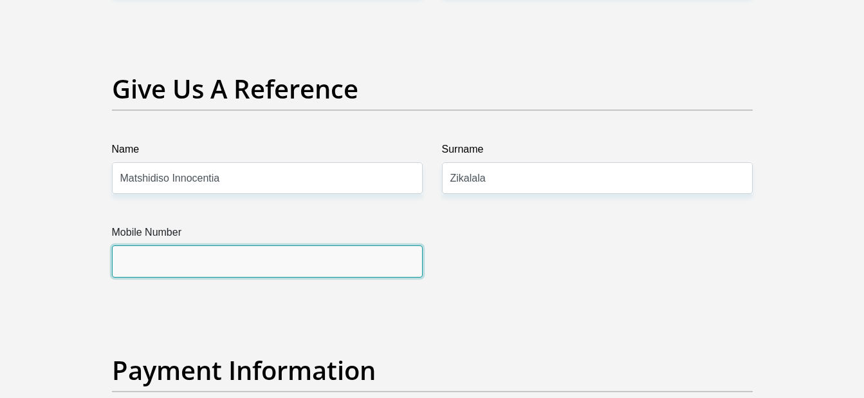
click at [259, 250] on input "Mobile Number" at bounding box center [267, 261] width 311 height 32
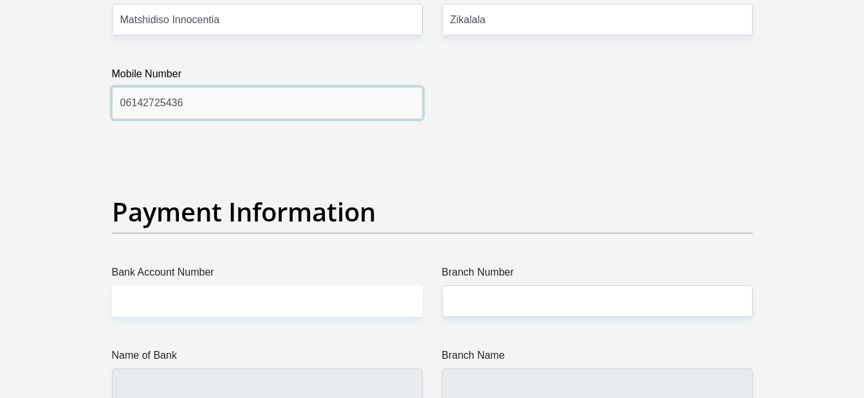
scroll to position [2896, 0]
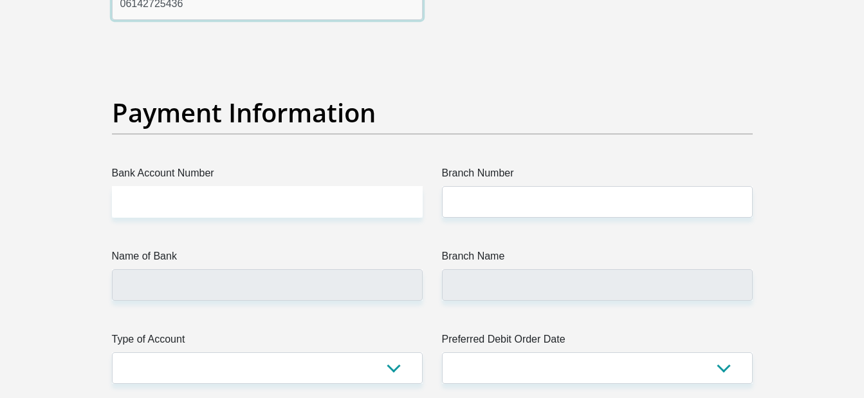
type input "06142725436"
click at [273, 203] on input "Bank Account Number" at bounding box center [267, 202] width 311 height 32
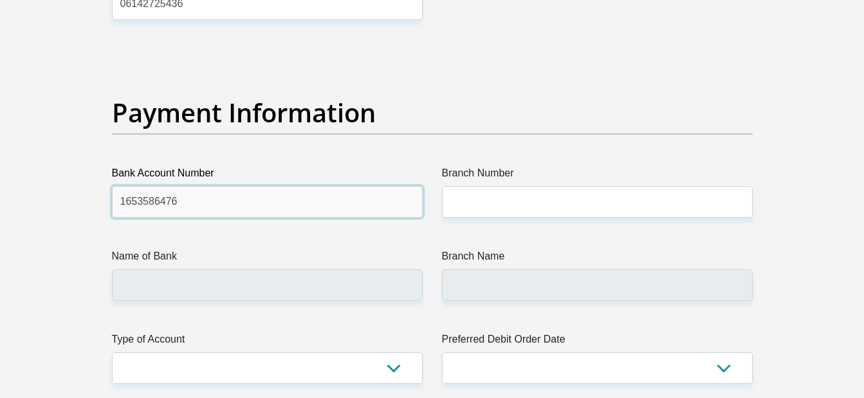
type input "1653586476"
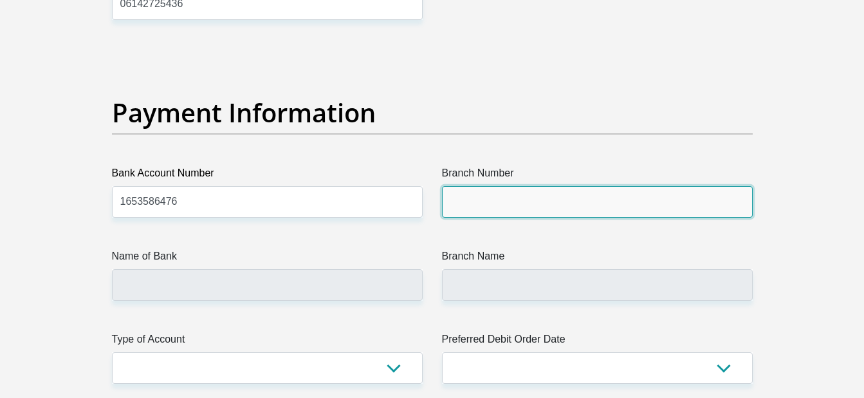
click at [509, 210] on input "Branch Number" at bounding box center [597, 202] width 311 height 32
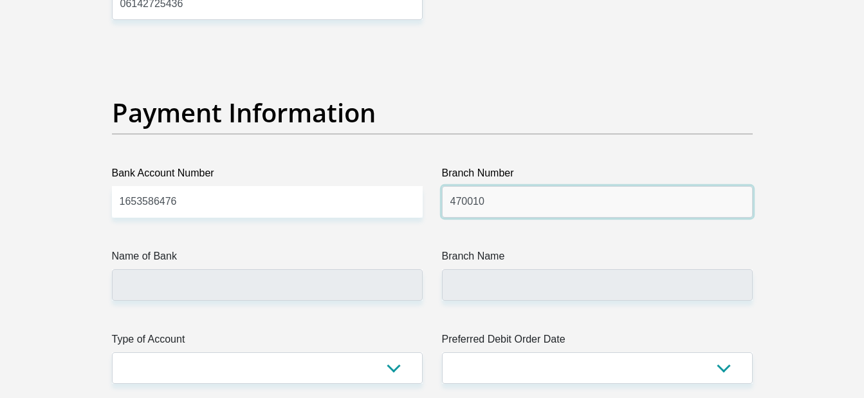
type input "470010"
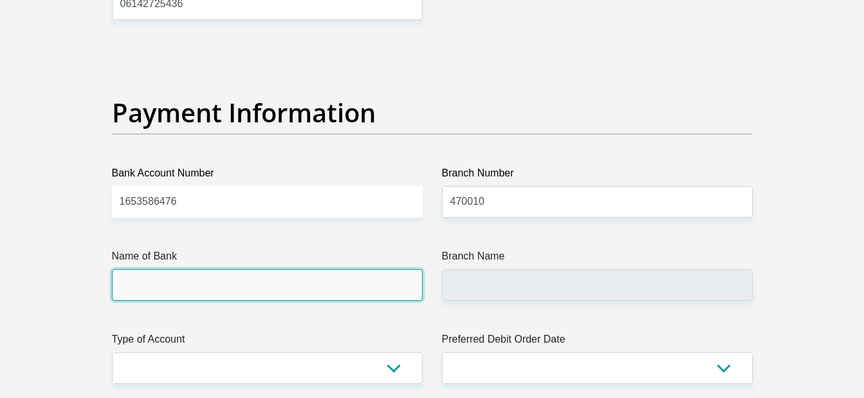
click at [278, 289] on input "Name of Bank" at bounding box center [267, 285] width 311 height 32
type input "CAPITEC BANK LIMITED"
type input "CAPITEC BANK CPC"
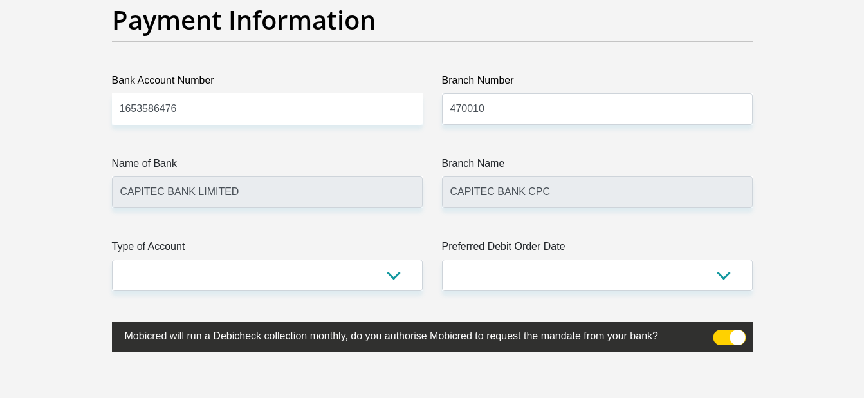
scroll to position [3089, 0]
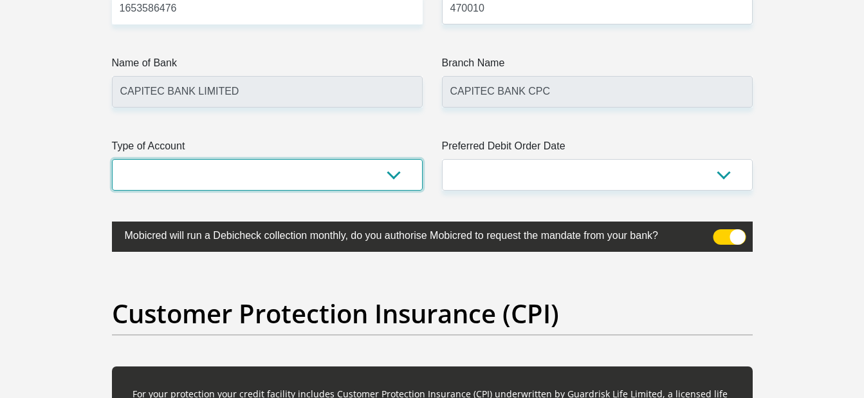
click at [267, 168] on select "Cheque Savings" at bounding box center [267, 175] width 311 height 32
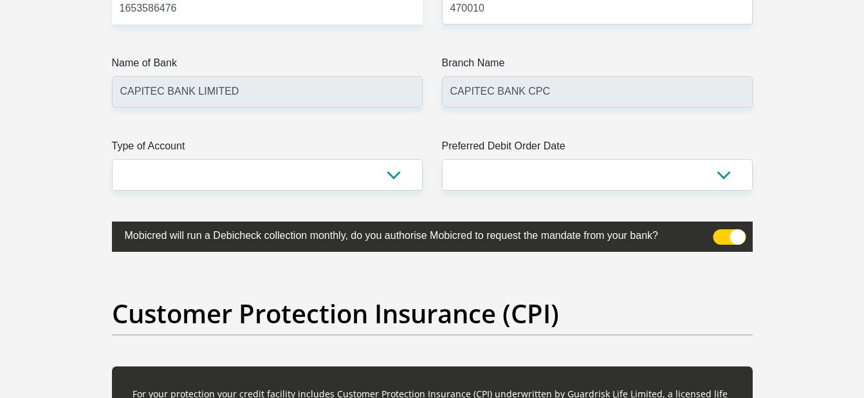
click at [243, 249] on label at bounding box center [432, 236] width 641 height 30
click at [721, 232] on input "checkbox" at bounding box center [721, 232] width 0 height 0
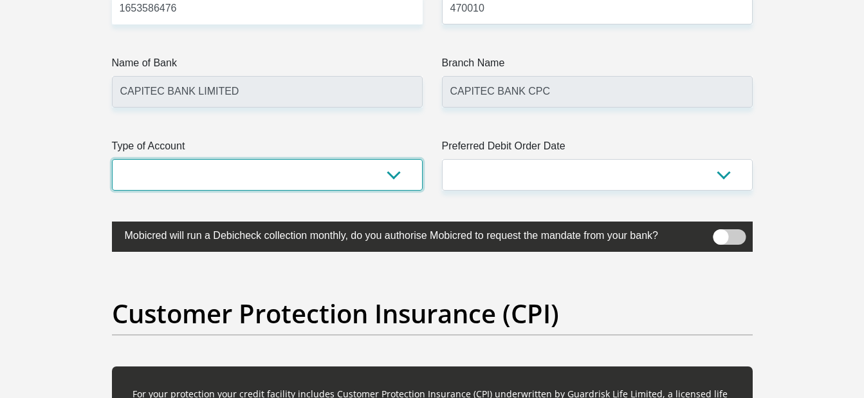
click at [205, 176] on select "Cheque Savings" at bounding box center [267, 175] width 311 height 32
select select "SAV"
click at [112, 159] on select "Cheque Savings" at bounding box center [267, 175] width 311 height 32
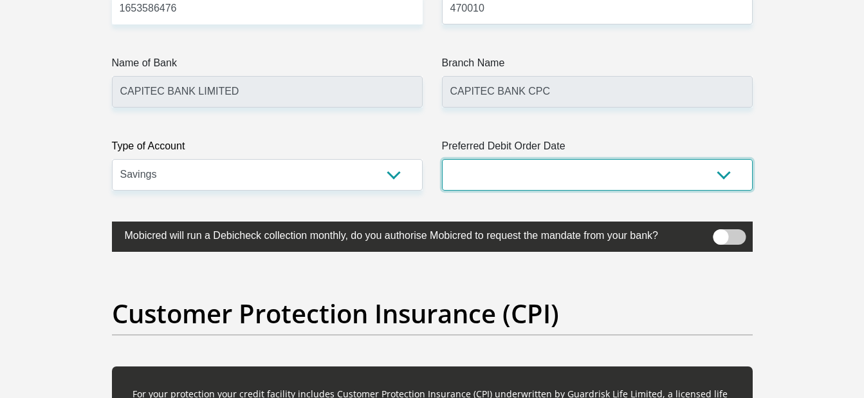
click at [582, 168] on select "1st 2nd 3rd 4th 5th 7th 18th 19th 20th 21st 22nd 23rd 24th 25th 26th 27th 28th …" at bounding box center [597, 175] width 311 height 32
select select "30"
click at [442, 159] on select "1st 2nd 3rd 4th 5th 7th 18th 19th 20th 21st 22nd 23rd 24th 25th 26th 27th 28th …" at bounding box center [597, 175] width 311 height 32
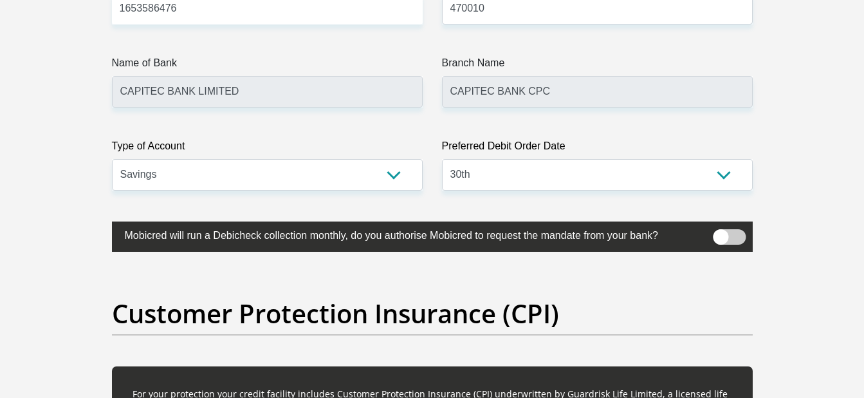
click at [734, 240] on span at bounding box center [729, 236] width 33 height 15
click at [721, 232] on input "checkbox" at bounding box center [721, 232] width 0 height 0
click at [734, 240] on span at bounding box center [729, 236] width 33 height 15
click at [721, 232] on input "checkbox" at bounding box center [721, 232] width 0 height 0
click at [592, 243] on label "Mobicred will run a Debicheck collection monthly, do you authorise Mobicred to …" at bounding box center [400, 233] width 577 height 25
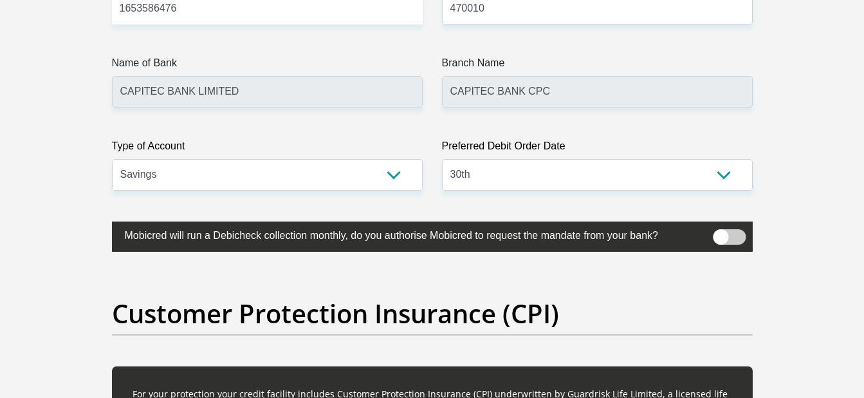
click at [723, 234] on span at bounding box center [729, 236] width 33 height 15
click at [721, 232] on input "checkbox" at bounding box center [721, 232] width 0 height 0
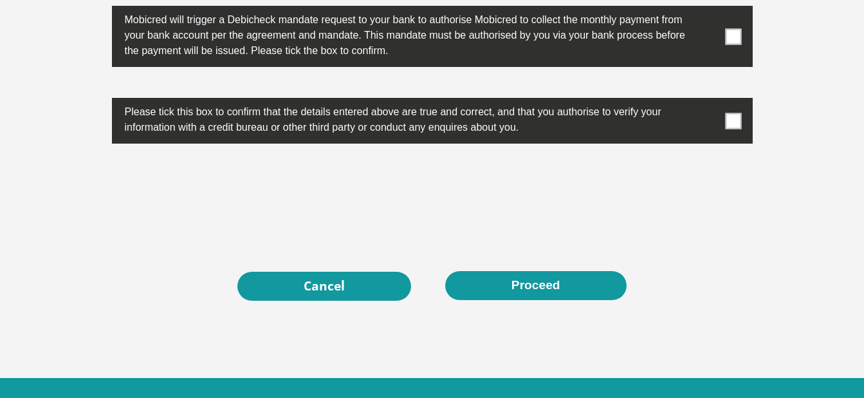
scroll to position [4183, 0]
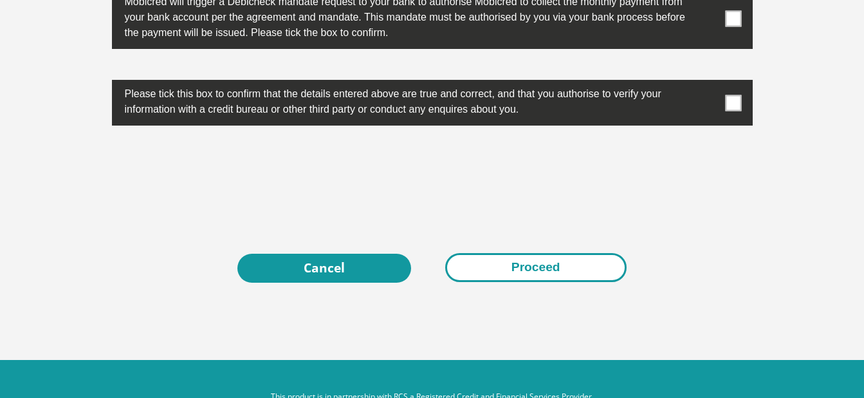
click at [542, 273] on button "Proceed" at bounding box center [535, 267] width 181 height 29
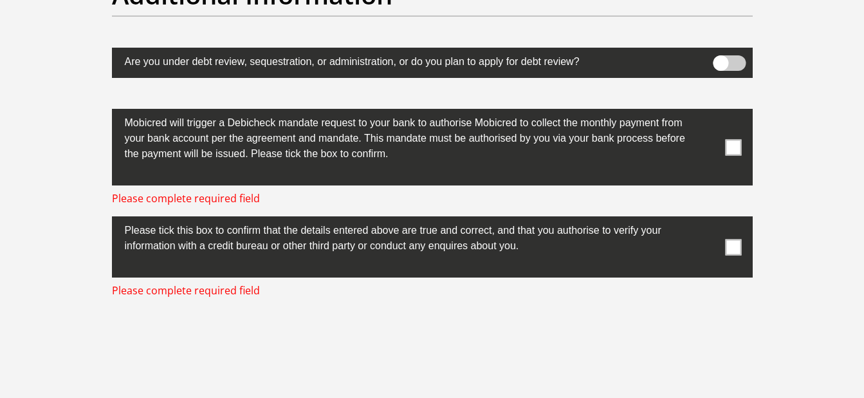
scroll to position [4059, 0]
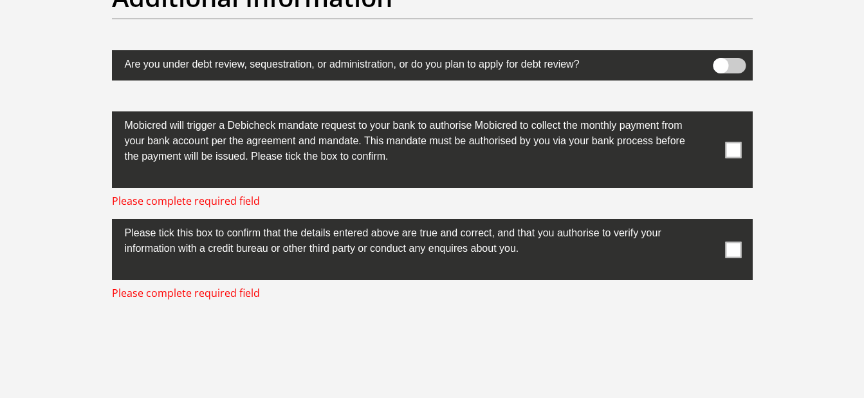
click at [733, 140] on label at bounding box center [432, 149] width 641 height 77
click at [708, 115] on input "checkbox" at bounding box center [708, 115] width 0 height 0
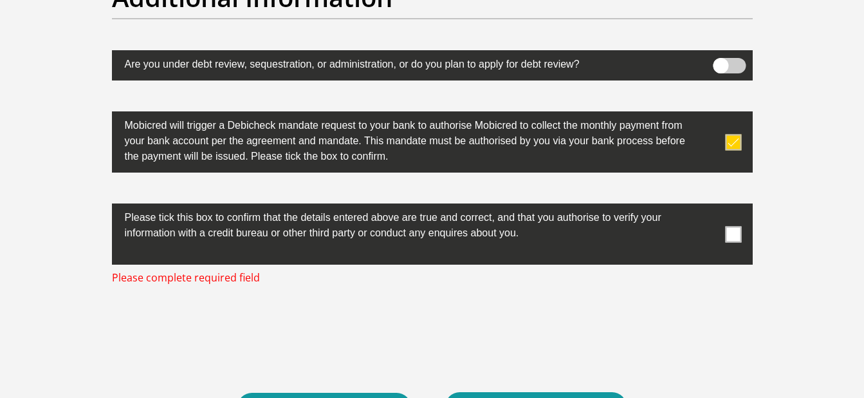
click at [730, 233] on span at bounding box center [733, 234] width 16 height 16
click at [708, 207] on input "checkbox" at bounding box center [708, 207] width 0 height 0
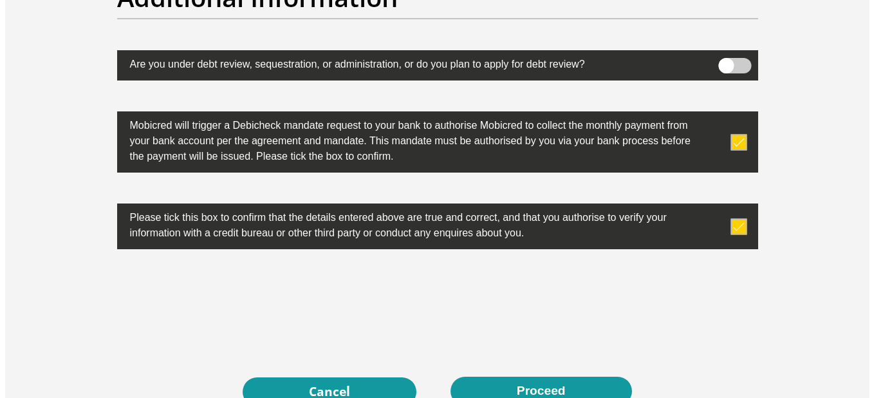
scroll to position [3995, 0]
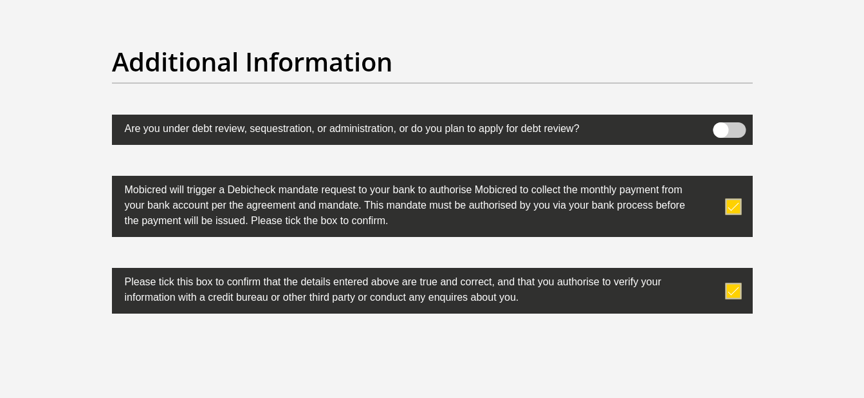
click at [736, 141] on label at bounding box center [432, 130] width 641 height 30
click at [721, 125] on input "checkbox" at bounding box center [721, 125] width 0 height 0
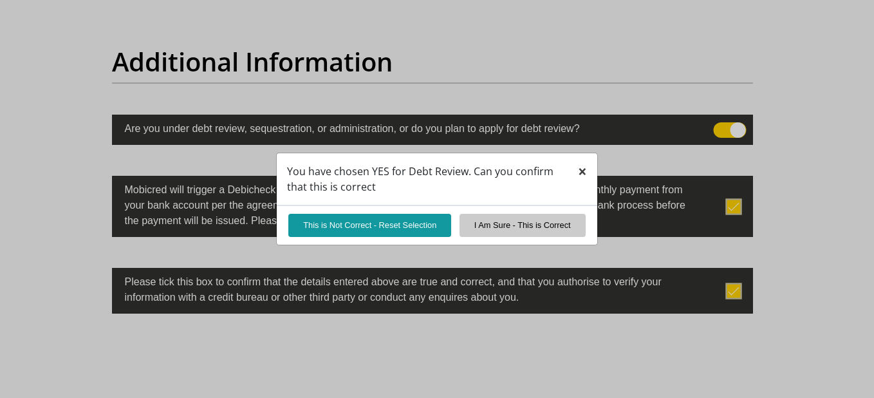
click at [578, 171] on span "×" at bounding box center [582, 170] width 9 height 21
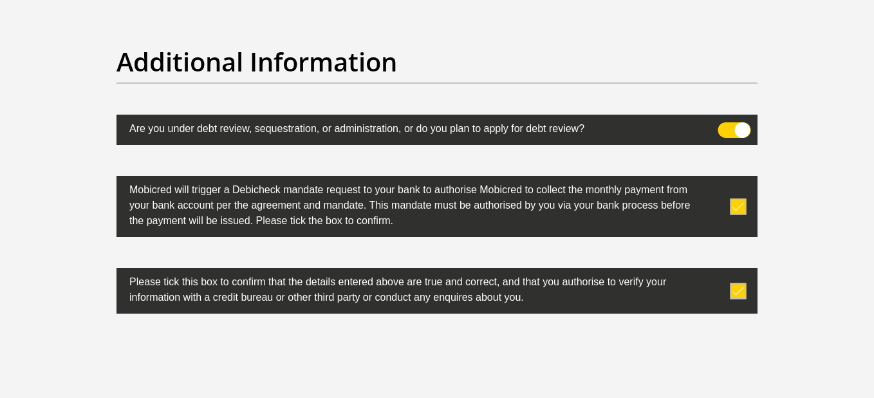
click at [723, 127] on span at bounding box center [734, 129] width 33 height 15
click at [725, 125] on input "checkbox" at bounding box center [725, 125] width 0 height 0
click at [460, 78] on div "Additional Information" at bounding box center [437, 80] width 660 height 68
click at [745, 129] on span at bounding box center [734, 129] width 33 height 15
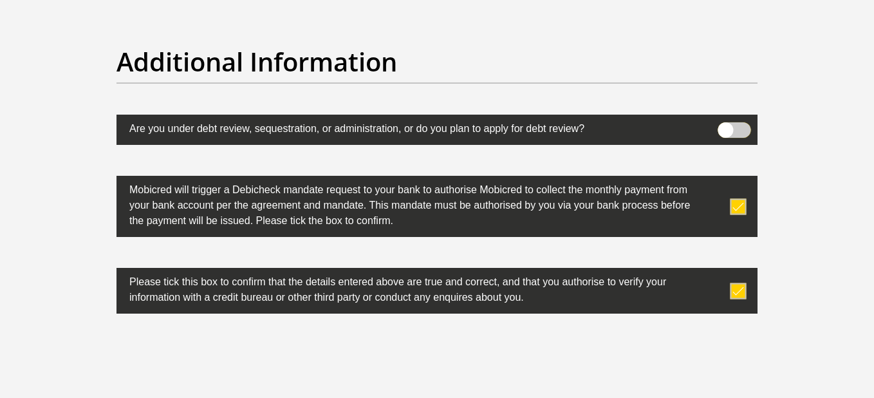
click at [725, 125] on input "checkbox" at bounding box center [725, 125] width 0 height 0
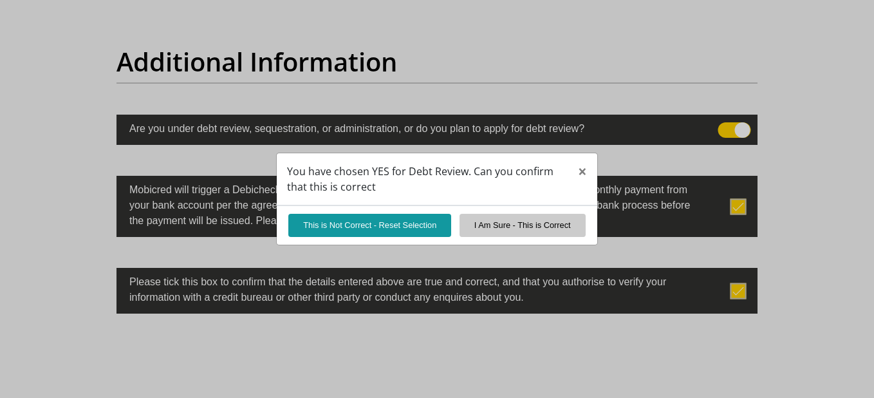
click at [725, 129] on div "You have chosen YES for Debt Review. Can you confirm that this is correct × Thi…" at bounding box center [437, 199] width 874 height 398
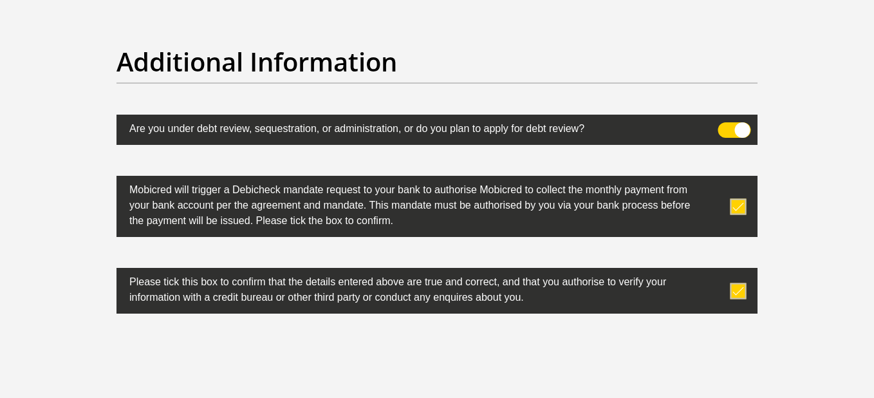
click at [725, 134] on span at bounding box center [734, 129] width 33 height 15
click at [725, 125] on input "checkbox" at bounding box center [725, 125] width 0 height 0
click at [737, 122] on span at bounding box center [734, 129] width 33 height 15
click at [725, 125] on input "checkbox" at bounding box center [725, 125] width 0 height 0
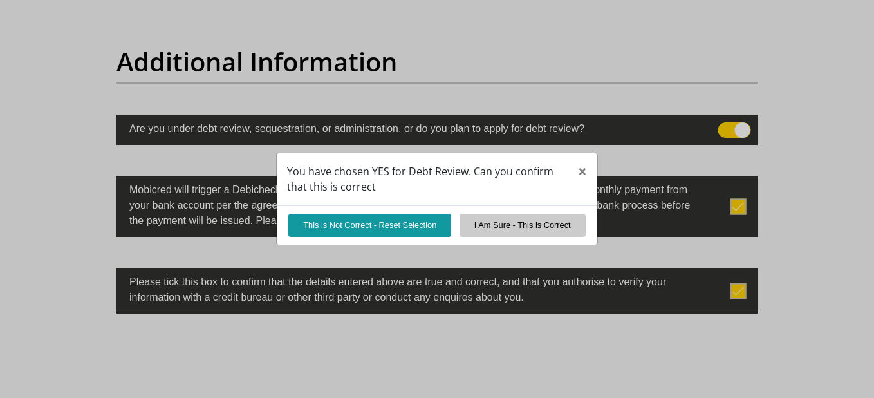
click at [478, 213] on div "This is Not Correct - Reset Selection I Am Sure - This is Correct" at bounding box center [437, 224] width 320 height 39
click at [501, 232] on button "I Am Sure - This is Correct" at bounding box center [522, 225] width 126 height 23
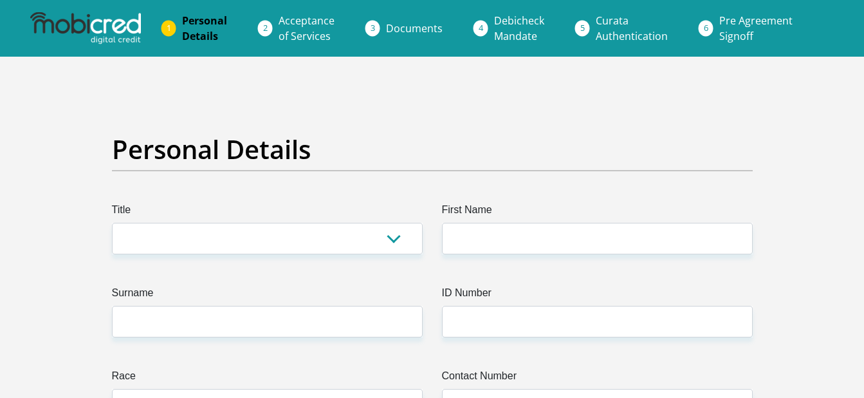
click at [298, 221] on label "Title" at bounding box center [267, 212] width 311 height 21
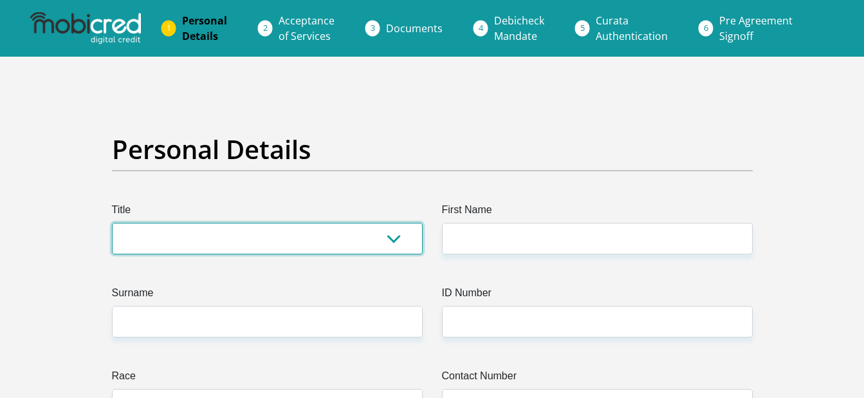
click at [298, 223] on select "Mr Ms Mrs Dr [PERSON_NAME]" at bounding box center [267, 239] width 311 height 32
click at [264, 240] on select "Mr Ms Mrs Dr Other" at bounding box center [267, 239] width 311 height 32
select select "Ms"
click at [112, 223] on select "Mr Ms Mrs Dr Other" at bounding box center [267, 239] width 311 height 32
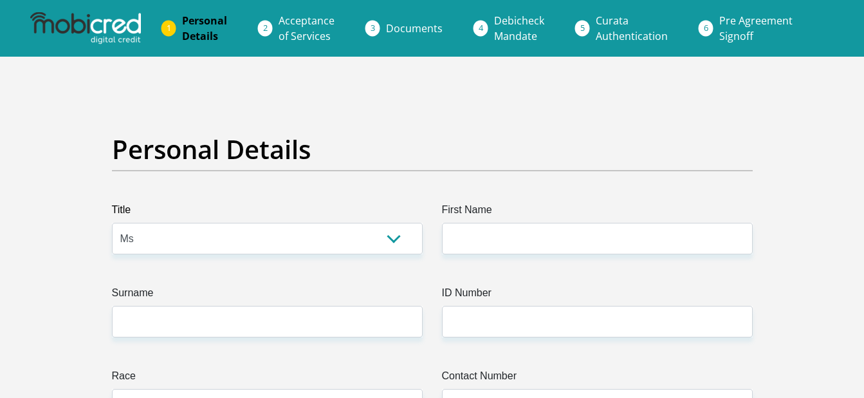
click at [426, 252] on div "Title Mr Ms Mrs Dr Other" at bounding box center [267, 228] width 330 height 52
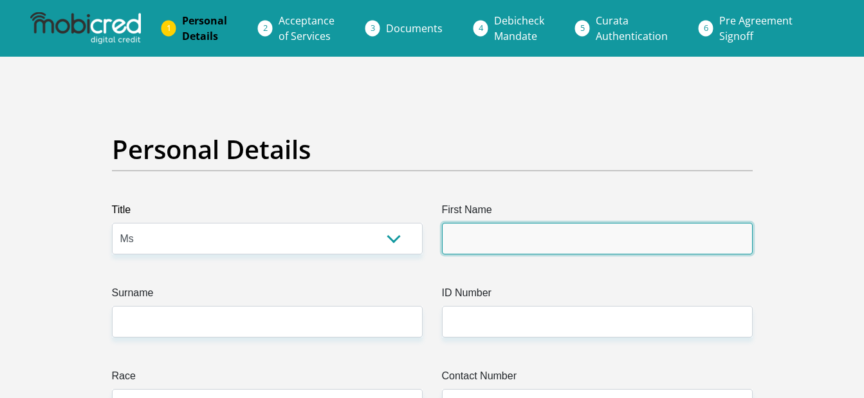
click at [496, 249] on input "First Name" at bounding box center [597, 239] width 311 height 32
type input "Noluthando"
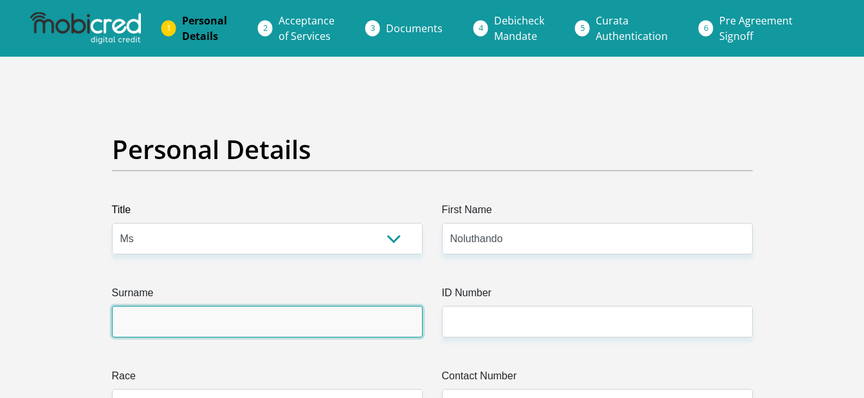
type input "Zikalala"
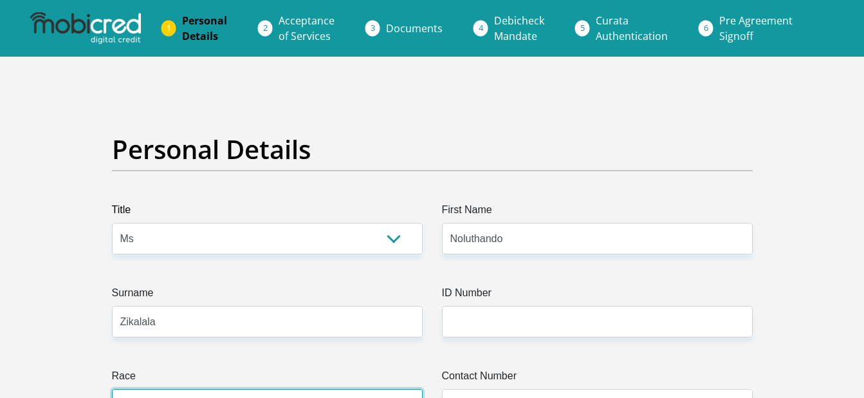
select select "1"
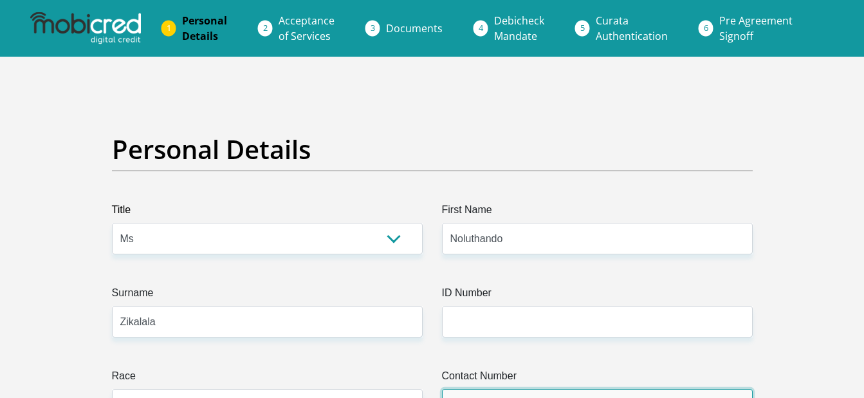
type input "0748097272"
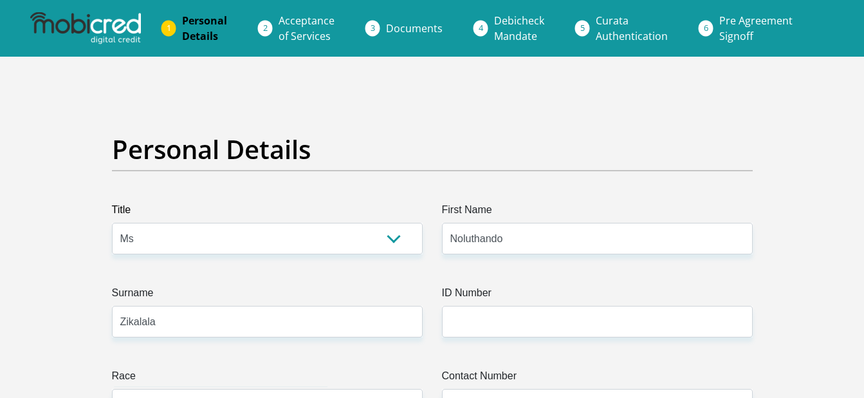
select select "ZAF"
type input "Gauteng"
type input "15 Skosana Street"
type input "Springs"
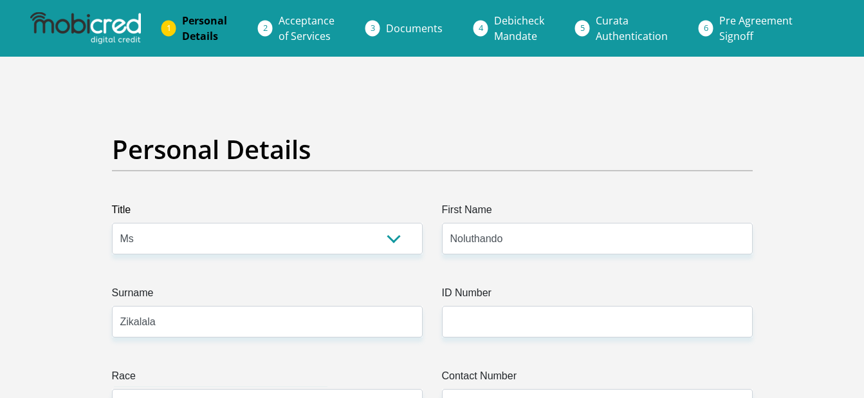
type input "Kwathema"
type input "1575"
select select "Gauteng"
type input "[EMAIL_ADDRESS][DOMAIN_NAME]"
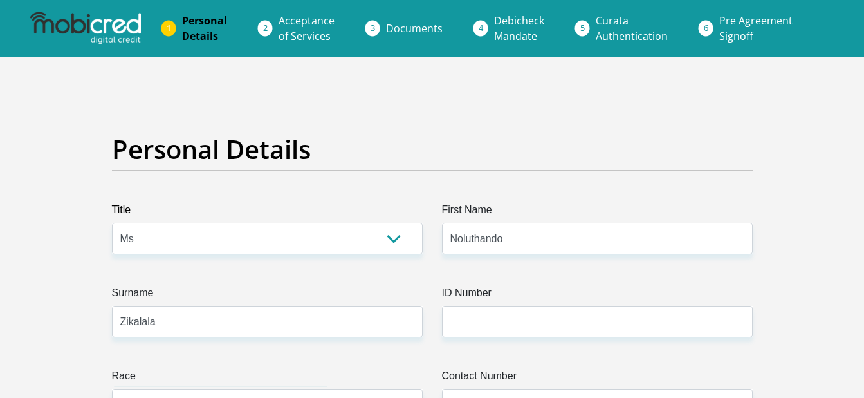
type input "19980917Th#"
type input "8755"
type input "8134"
type input "3000"
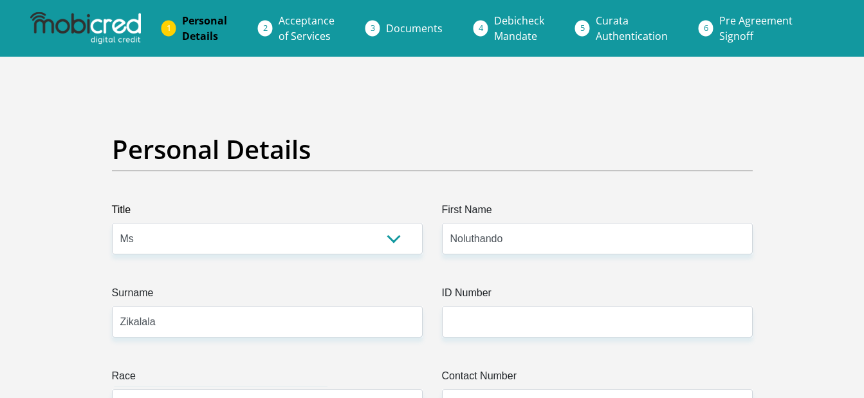
type input "1500"
type input "800"
type input "0"
type input "1000"
type input "250"
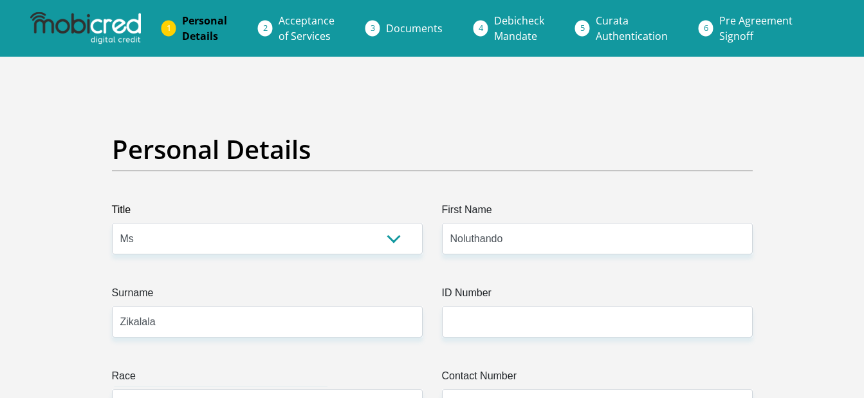
type input "0"
type input "StaffingLogisctics"
type input "0114529856"
type input "Matshidiso Innocentia"
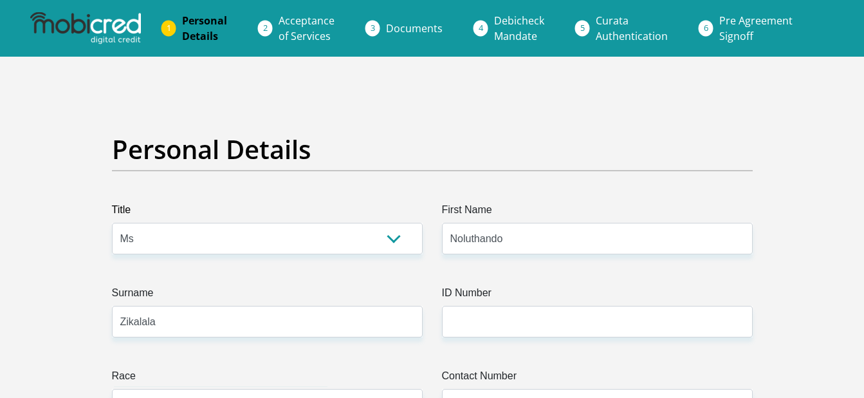
type input "Zikalala"
type input "06142725436"
type input "1653586476"
type input "470010"
type input "CAPITEC BANK LIMITED"
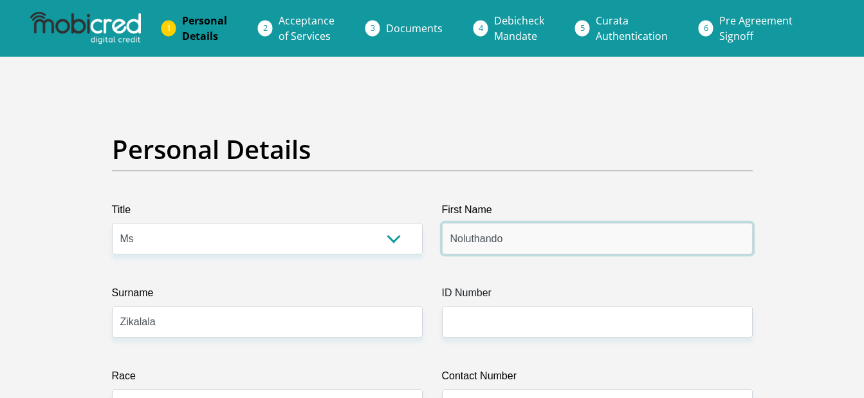
type input "CAPITEC BANK CPC"
click at [572, 303] on label "ID Number" at bounding box center [597, 295] width 311 height 21
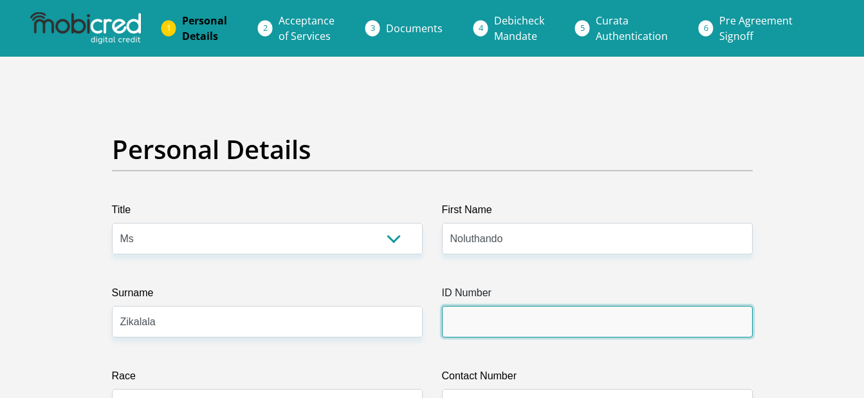
click at [572, 306] on input "ID Number" at bounding box center [597, 322] width 311 height 32
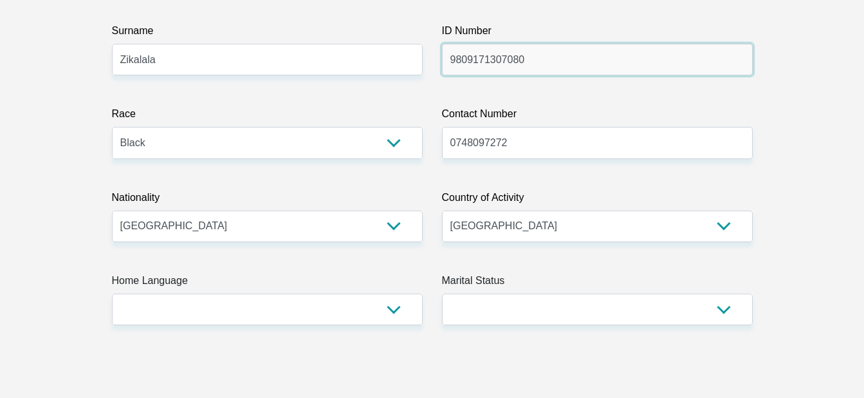
scroll to position [322, 0]
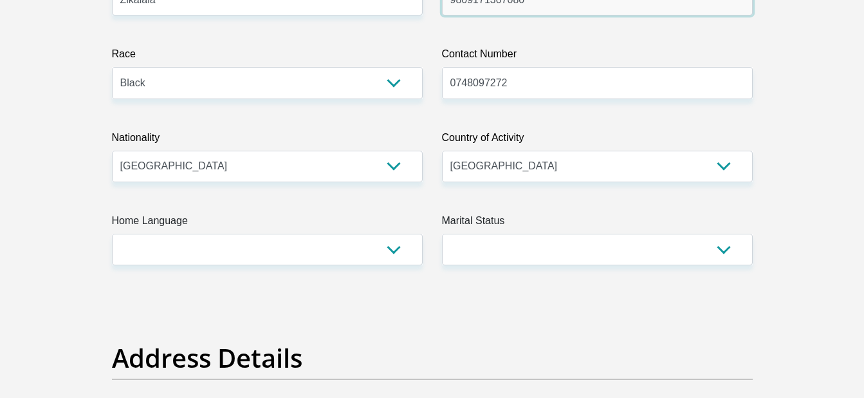
type input "9809171307080"
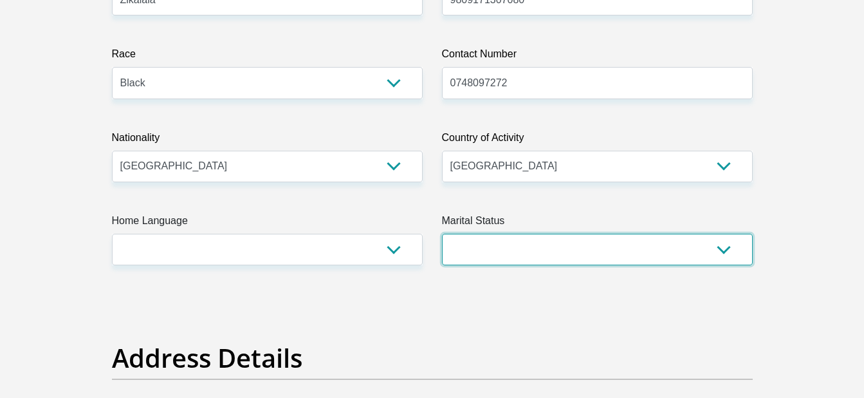
click at [521, 252] on select "Married ANC Single Divorced Widowed Married COP or Customary Law" at bounding box center [597, 250] width 311 height 32
select select "2"
click at [442, 234] on select "Married ANC Single Divorced Widowed Married COP or Customary Law" at bounding box center [597, 250] width 311 height 32
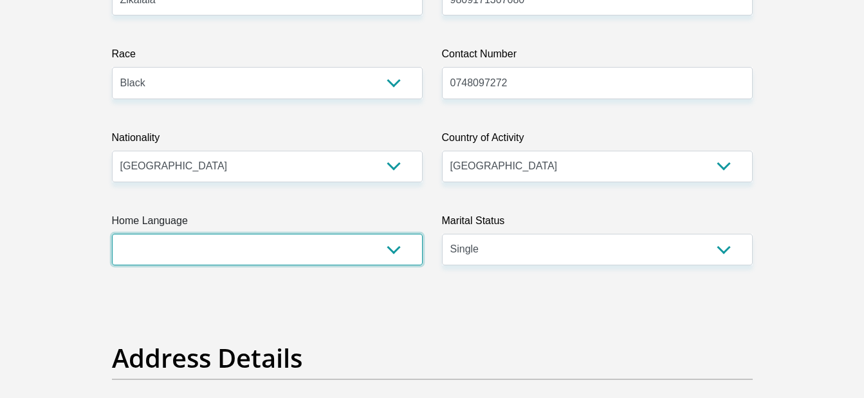
click at [321, 263] on select "Afrikaans English Sepedi South Ndebele Southern Sotho Swati Tsonga Tswana Venda…" at bounding box center [267, 250] width 311 height 32
select select "zul"
click at [112, 234] on select "Afrikaans English Sepedi South Ndebele Southern Sotho Swati Tsonga Tswana Venda…" at bounding box center [267, 250] width 311 height 32
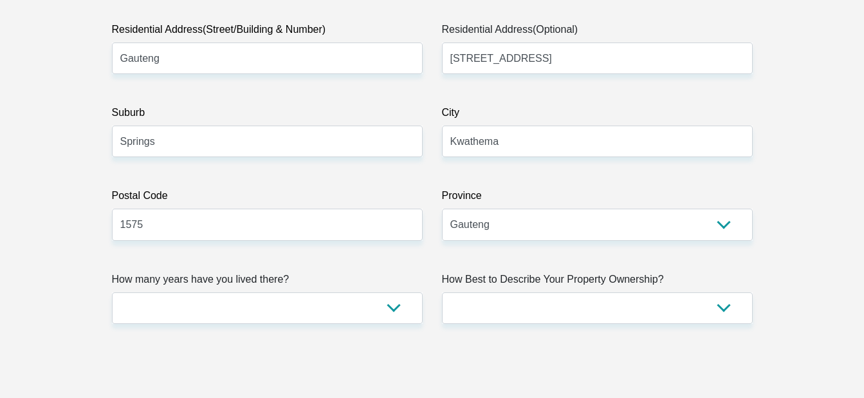
scroll to position [708, 0]
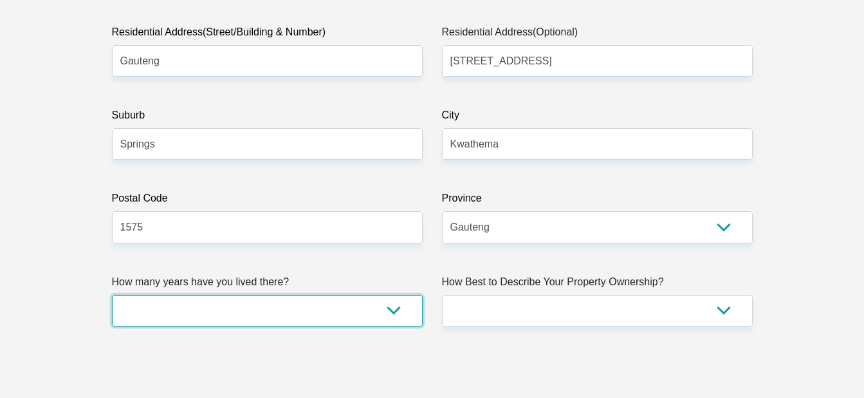
click at [360, 299] on select "less than 1 year 1-3 years 3-5 years 5+ years" at bounding box center [267, 311] width 311 height 32
select select "2"
click at [112, 295] on select "less than 1 year 1-3 years 3-5 years 5+ years" at bounding box center [267, 311] width 311 height 32
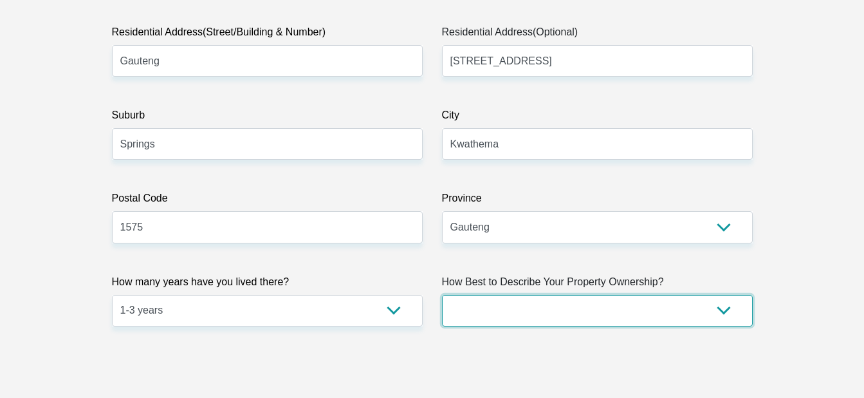
click at [627, 319] on select "Owned Rented Family Owned Company Dwelling" at bounding box center [597, 311] width 311 height 32
select select "parents"
click at [442, 295] on select "Owned Rented Family Owned Company Dwelling" at bounding box center [597, 311] width 311 height 32
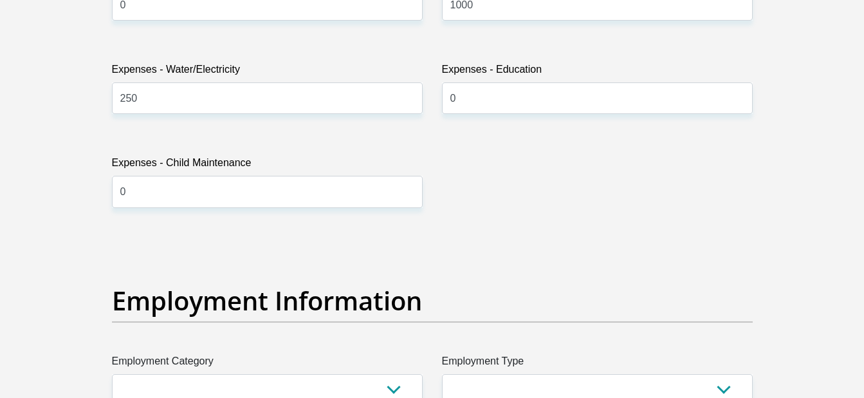
scroll to position [2124, 0]
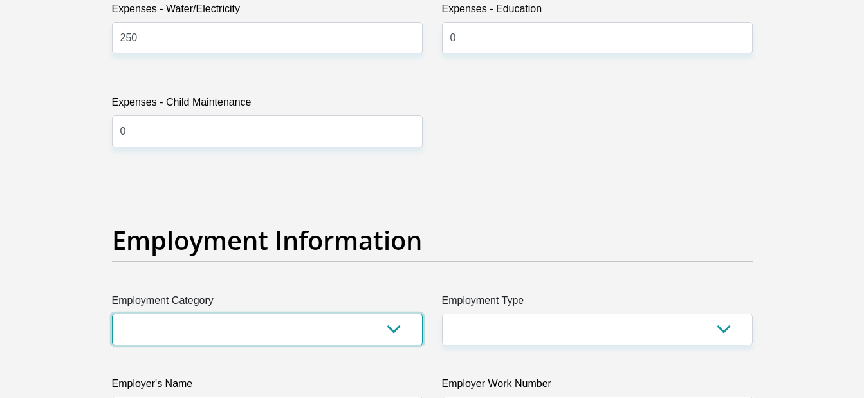
click at [292, 313] on select "AGRICULTURE ALCOHOL & TOBACCO CONSTRUCTION MATERIALS METALLURGY EQUIPMENT FOR R…" at bounding box center [267, 329] width 311 height 32
select select "74"
click at [112, 313] on select "AGRICULTURE ALCOHOL & TOBACCO CONSTRUCTION MATERIALS METALLURGY EQUIPMENT FOR R…" at bounding box center [267, 329] width 311 height 32
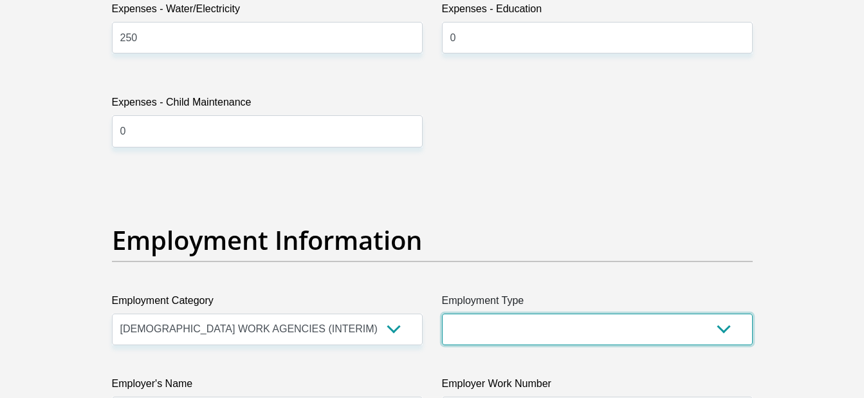
click at [504, 331] on select "College/Lecturer Craft Seller Creative Driver Executive Farmer Forces - Non Com…" at bounding box center [597, 329] width 311 height 32
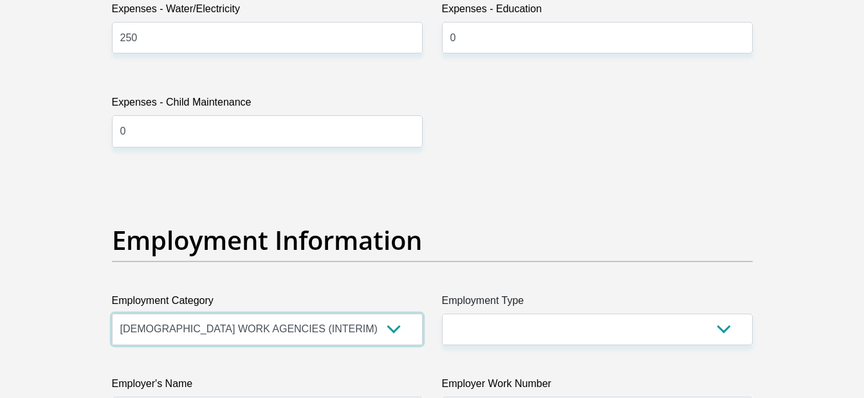
click at [234, 320] on select "AGRICULTURE ALCOHOL & TOBACCO CONSTRUCTION MATERIALS METALLURGY EQUIPMENT FOR R…" at bounding box center [267, 329] width 311 height 32
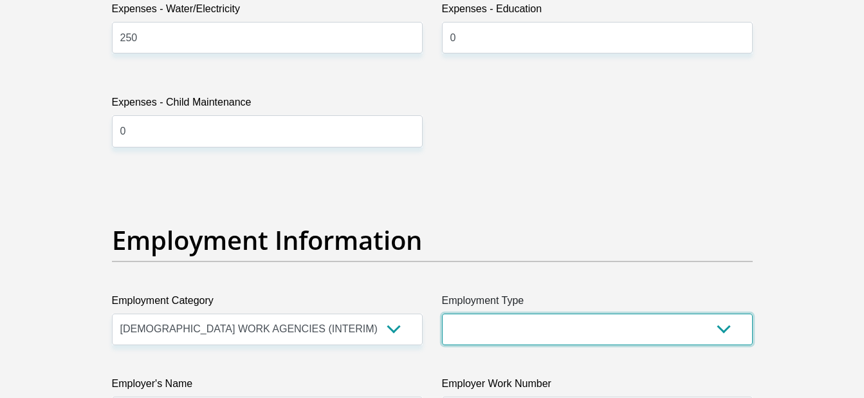
click at [589, 334] on select "College/Lecturer Craft Seller Creative Driver Executive Farmer Forces - Non Com…" at bounding box center [597, 329] width 311 height 32
select select "Office Staff/Clerk"
click at [442, 313] on select "College/Lecturer Craft Seller Creative Driver Executive Farmer Forces - Non Com…" at bounding box center [597, 329] width 311 height 32
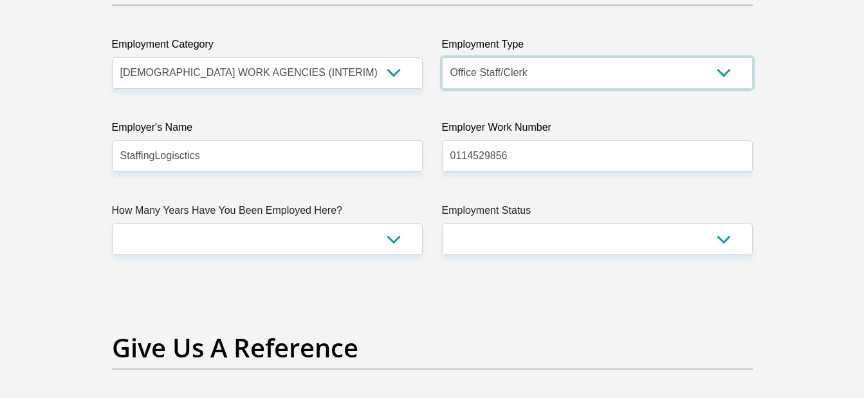
scroll to position [2381, 0]
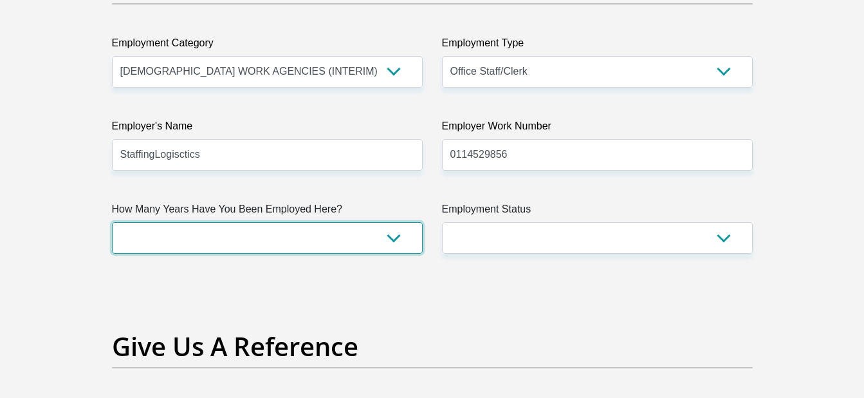
click at [315, 250] on select "less than 1 year 1-3 years 3-5 years 5+ years" at bounding box center [267, 238] width 311 height 32
select select "24"
click at [112, 222] on select "less than 1 year 1-3 years 3-5 years 5+ years" at bounding box center [267, 238] width 311 height 32
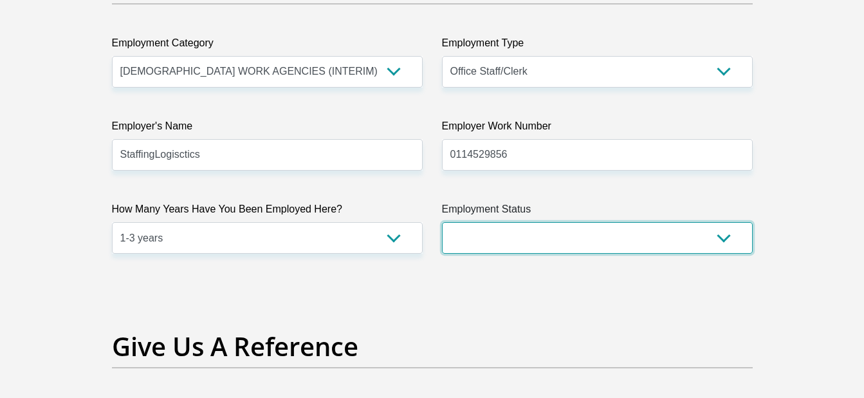
click at [598, 239] on select "Permanent/Full-time Part-time/Casual Contract Worker Self-Employed Housewife Re…" at bounding box center [597, 238] width 311 height 32
select select "1"
click at [442, 222] on select "Permanent/Full-time Part-time/Casual Contract Worker Self-Employed Housewife Re…" at bounding box center [597, 238] width 311 height 32
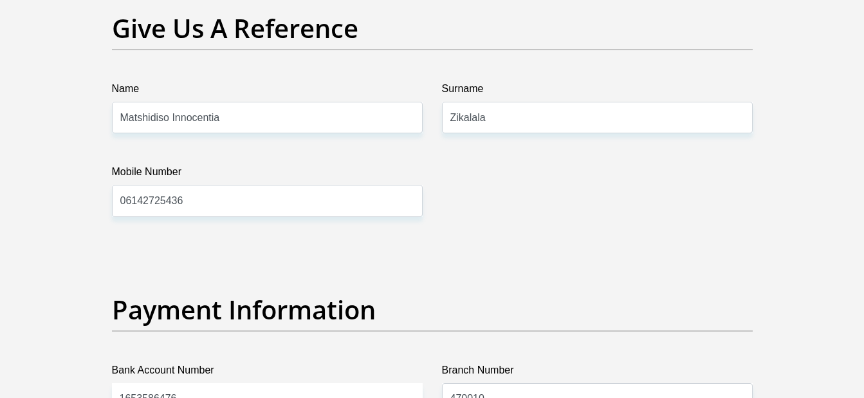
scroll to position [2638, 0]
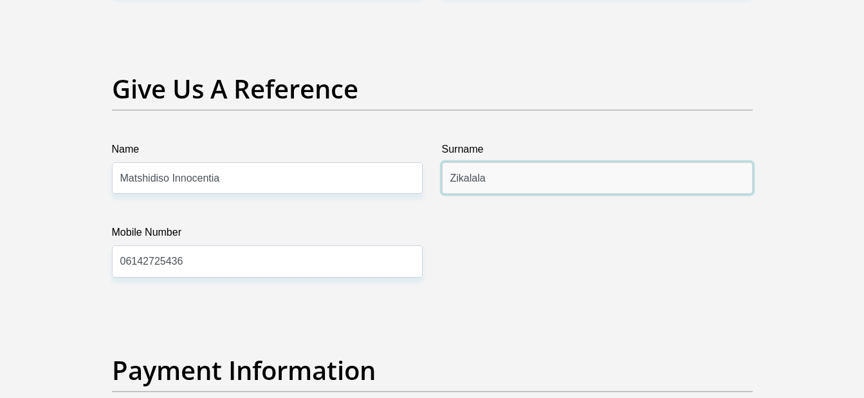
click at [515, 178] on input "Zikalala" at bounding box center [597, 178] width 311 height 32
type input "Z"
type input "Gumede"
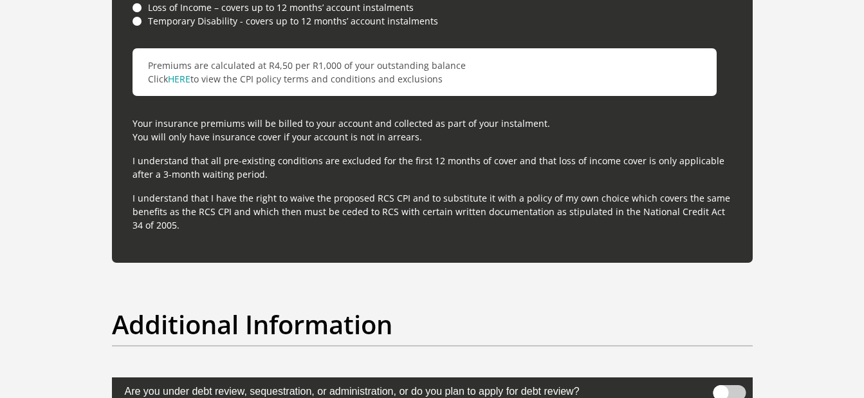
scroll to position [4054, 0]
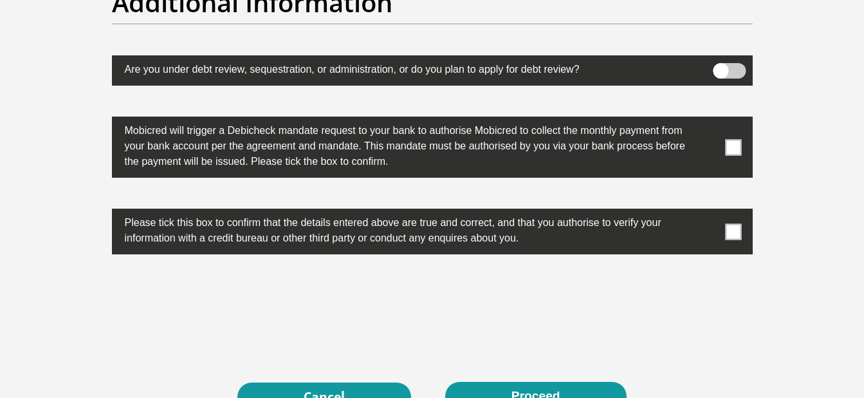
click at [738, 148] on span at bounding box center [733, 147] width 16 height 16
click at [708, 120] on input "checkbox" at bounding box center [708, 120] width 0 height 0
click at [743, 241] on label at bounding box center [432, 231] width 641 height 46
click at [708, 212] on input "checkbox" at bounding box center [708, 212] width 0 height 0
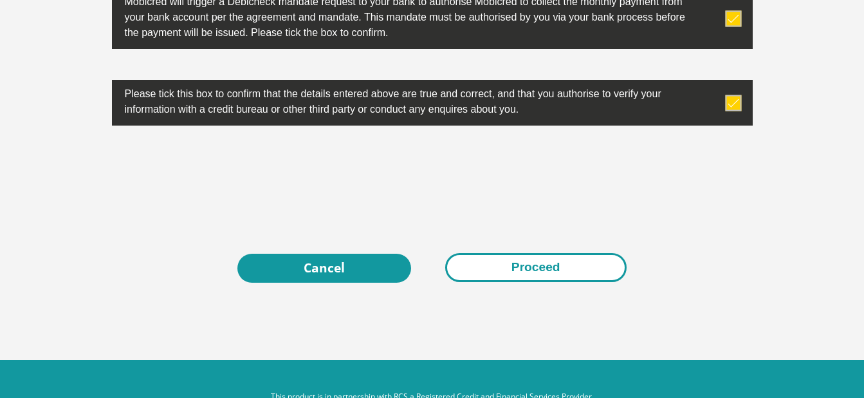
click at [530, 257] on button "Proceed" at bounding box center [535, 267] width 181 height 29
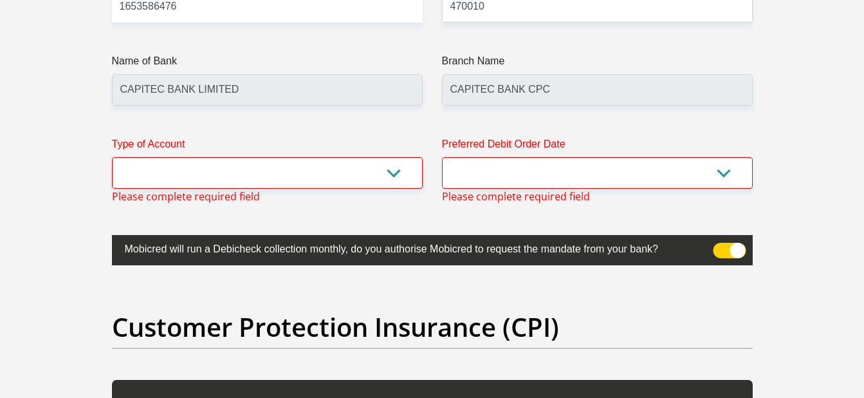
scroll to position [3086, 0]
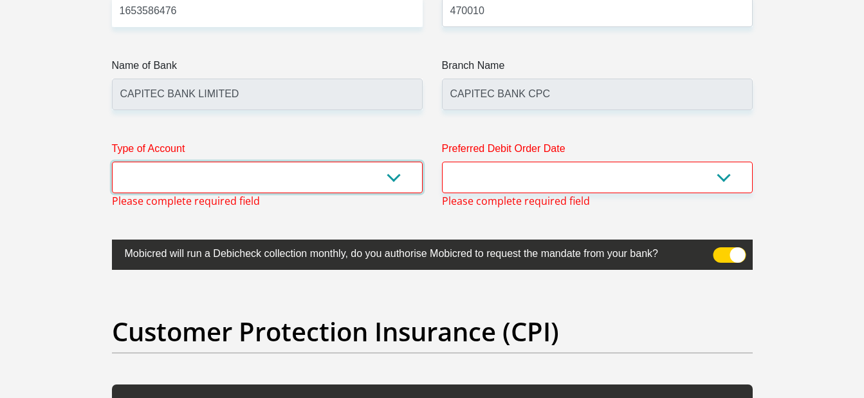
click at [375, 175] on select "Cheque Savings" at bounding box center [267, 178] width 311 height 32
select select "SAV"
click at [112, 162] on select "Cheque Savings" at bounding box center [267, 178] width 311 height 32
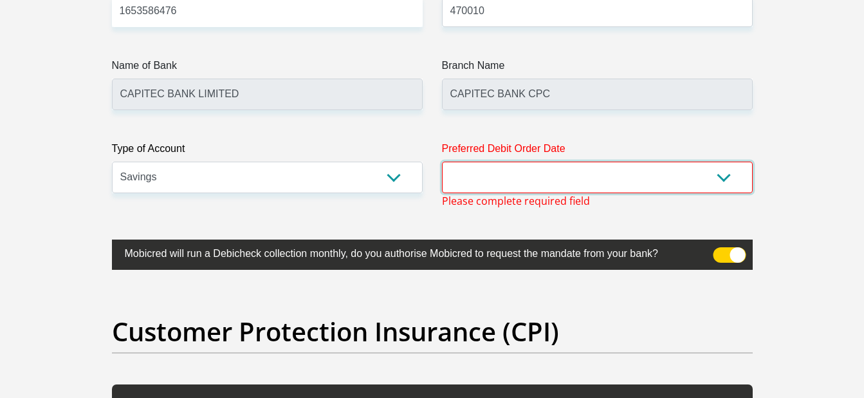
click at [598, 171] on select "1st 2nd 3rd 4th 5th 7th 18th 19th 20th 21st 22nd 23rd 24th 25th 26th 27th 28th …" at bounding box center [597, 178] width 311 height 32
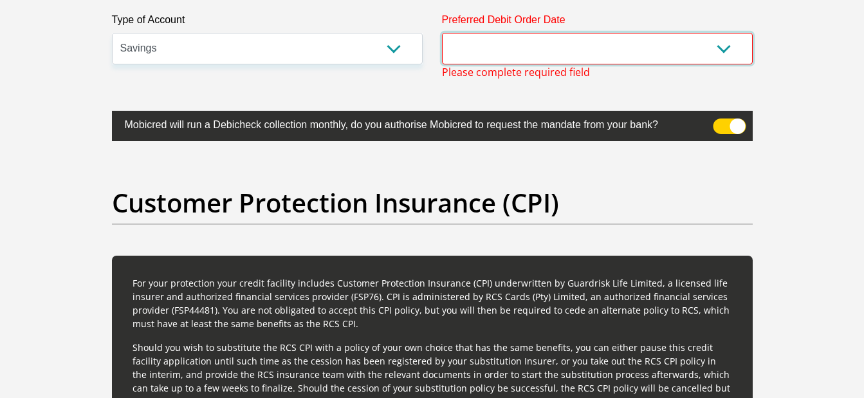
scroll to position [3151, 0]
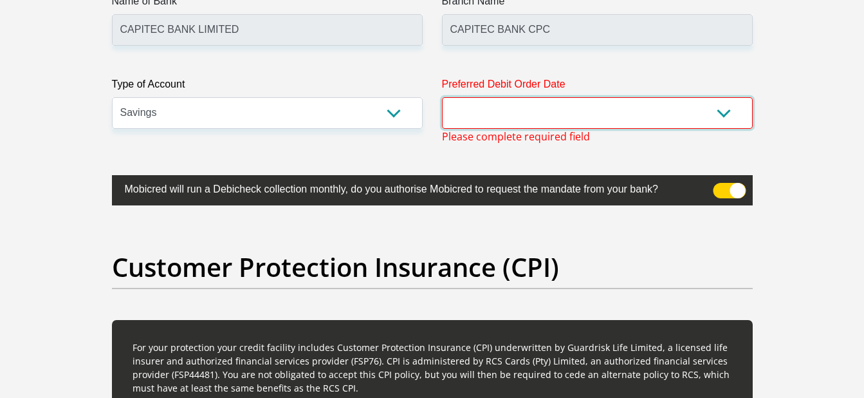
click at [611, 114] on select "1st 2nd 3rd 4th 5th 7th 18th 19th 20th 21st 22nd 23rd 24th 25th 26th 27th 28th …" at bounding box center [597, 113] width 311 height 32
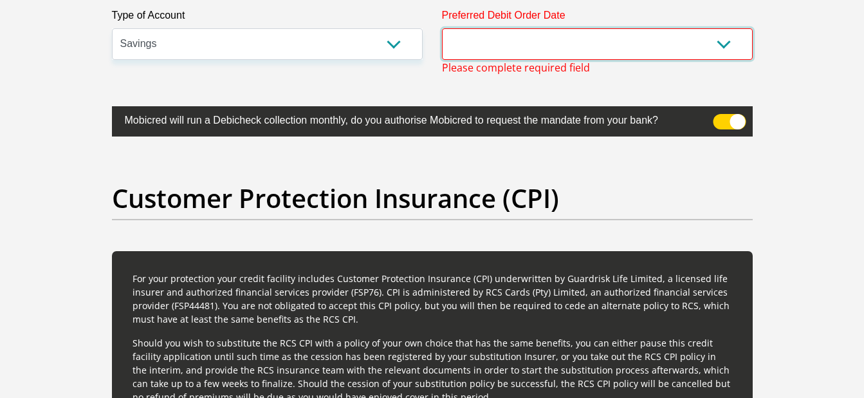
scroll to position [3086, 0]
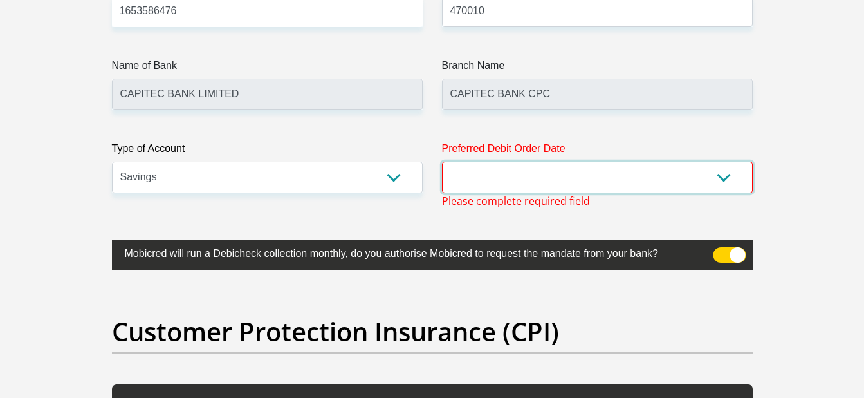
click at [583, 178] on select "1st 2nd 3rd 4th 5th 7th 18th 19th 20th 21st 22nd 23rd 24th 25th 26th 27th 28th …" at bounding box center [597, 178] width 311 height 32
click at [582, 180] on select "1st 2nd 3rd 4th 5th 7th 18th 19th 20th 21st 22nd 23rd 24th 25th 26th 27th 28th …" at bounding box center [597, 178] width 311 height 32
select select "30"
click at [442, 162] on select "1st 2nd 3rd 4th 5th 7th 18th 19th 20th 21st 22nd 23rd 24th 25th 26th 27th 28th …" at bounding box center [597, 178] width 311 height 32
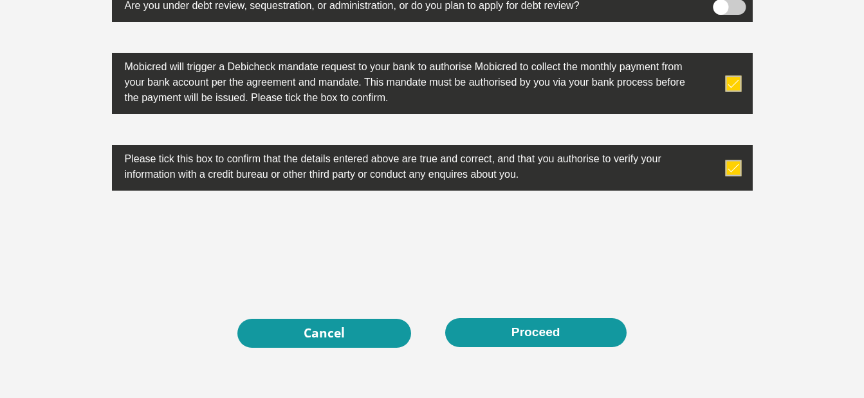
scroll to position [4219, 0]
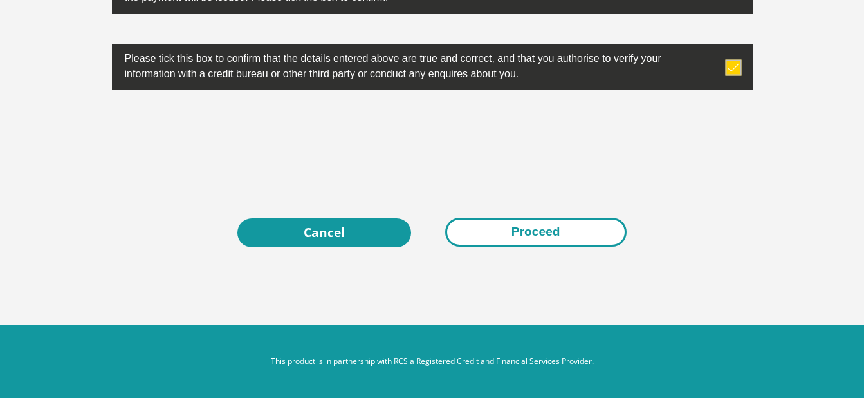
click at [544, 227] on button "Proceed" at bounding box center [535, 231] width 181 height 29
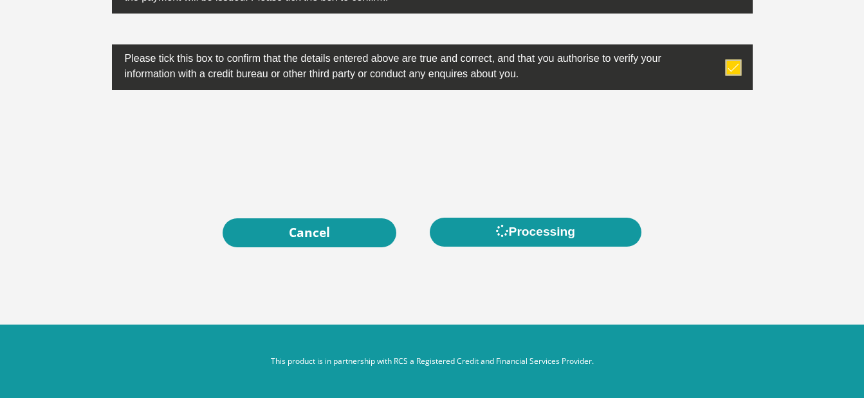
scroll to position [0, 0]
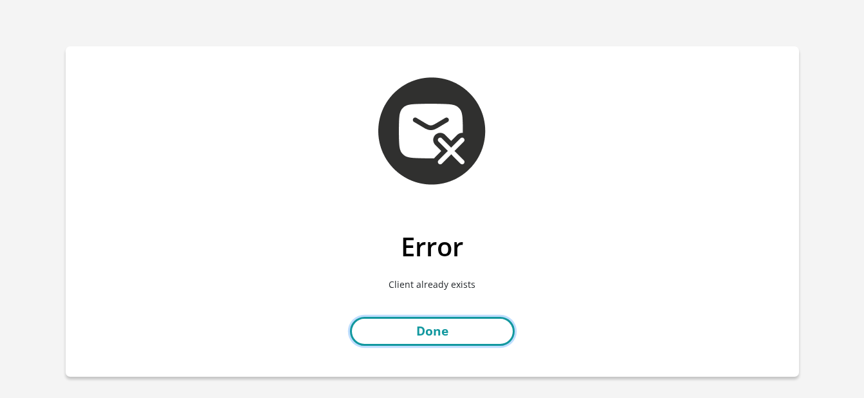
click at [472, 331] on link "Done" at bounding box center [432, 331] width 165 height 29
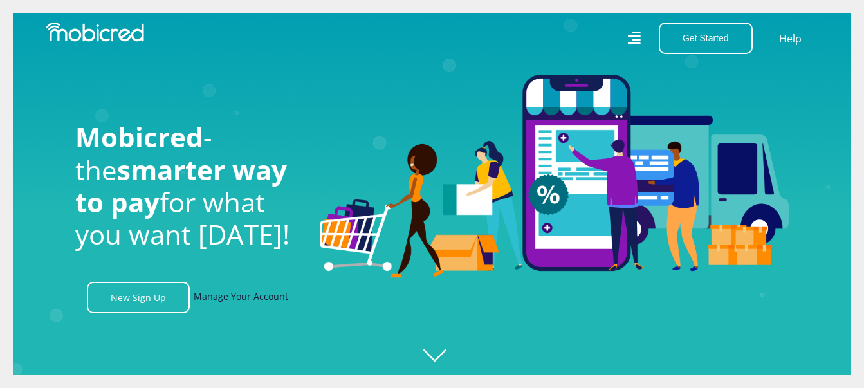
click at [233, 306] on link "Manage Your Account" at bounding box center [241, 298] width 95 height 32
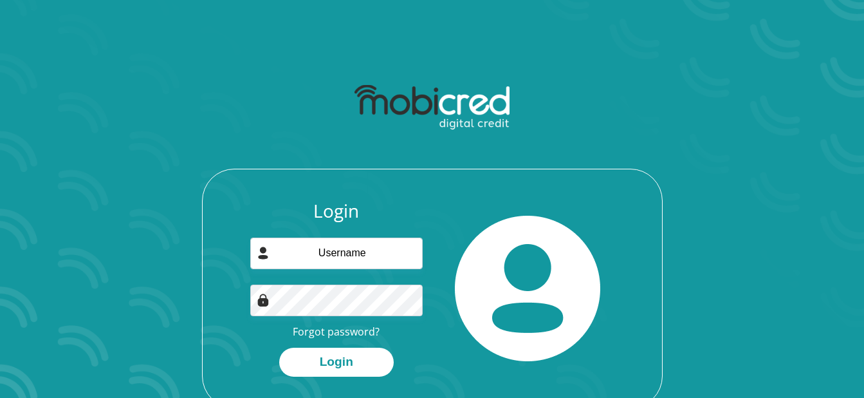
type input "[EMAIL_ADDRESS][DOMAIN_NAME]"
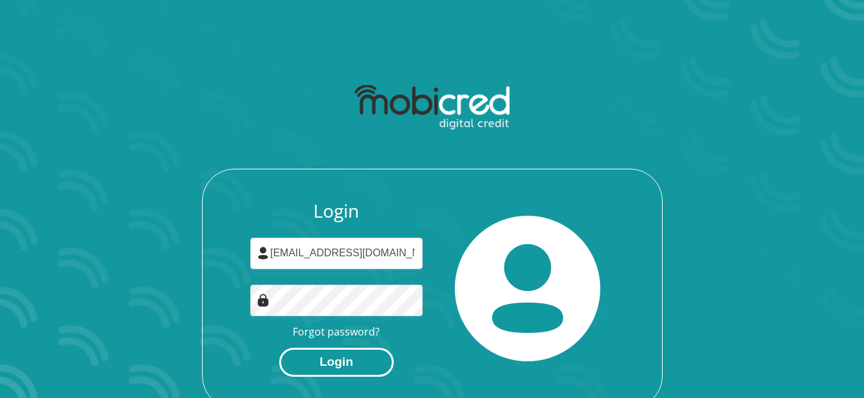
click at [316, 360] on button "Login" at bounding box center [336, 361] width 115 height 29
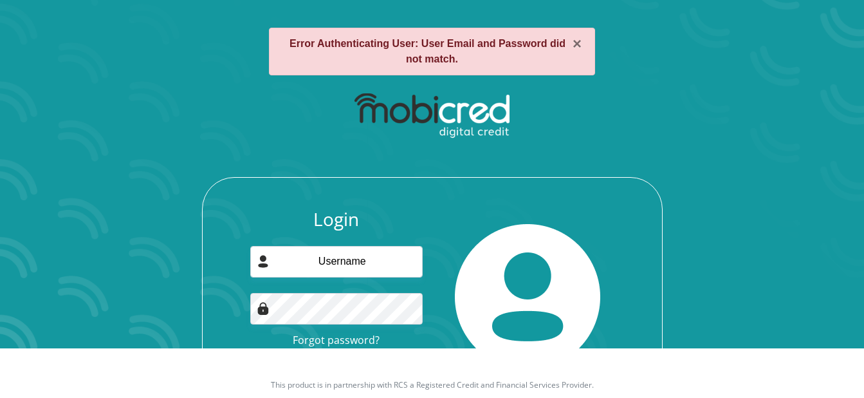
scroll to position [98, 0]
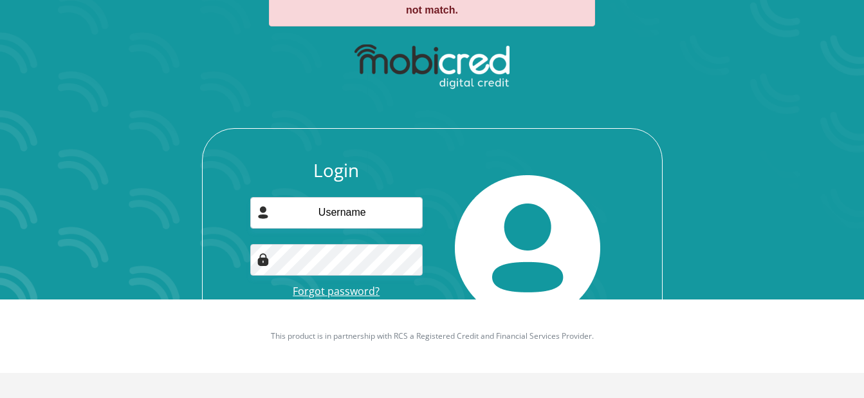
click at [351, 286] on link "Forgot password?" at bounding box center [336, 291] width 87 height 14
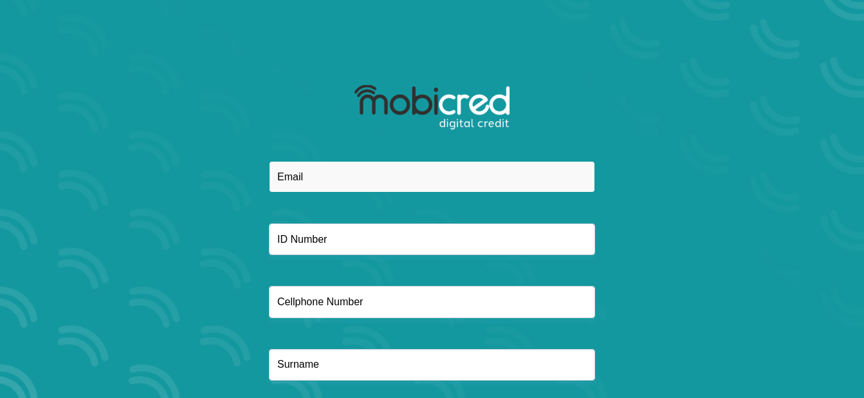
click at [373, 180] on input "email" at bounding box center [432, 177] width 326 height 32
type input "[EMAIL_ADDRESS][DOMAIN_NAME]"
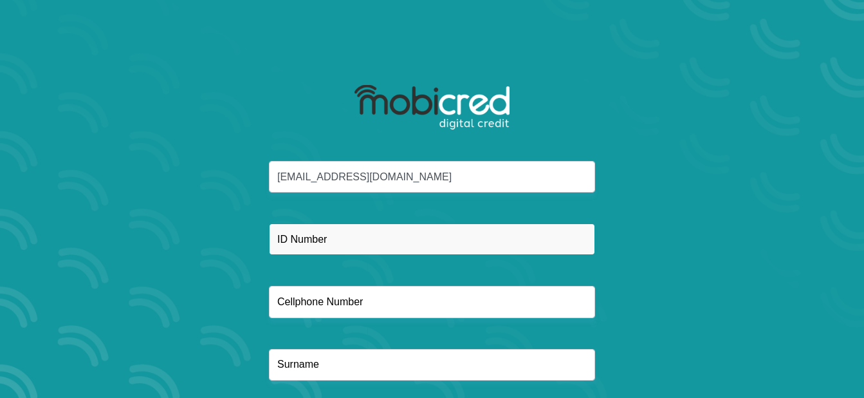
click at [353, 241] on input "text" at bounding box center [432, 239] width 326 height 32
click at [373, 239] on input "980" at bounding box center [432, 239] width 326 height 32
type input "9809171307080"
type input "7748097272"
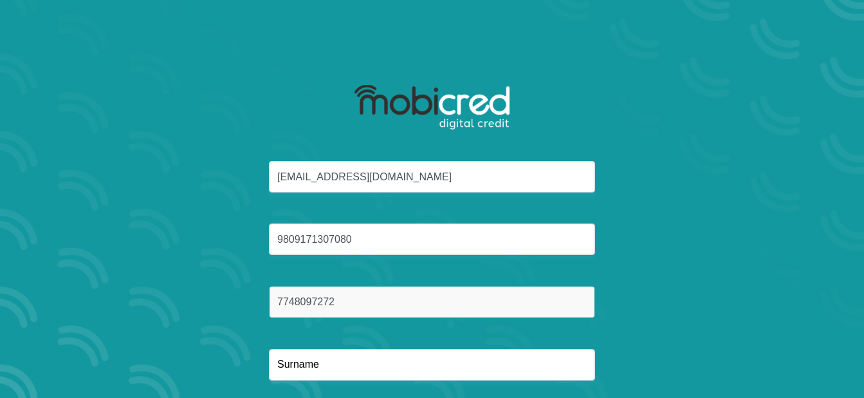
type input "Zikalala"
click at [283, 304] on input "7748097272" at bounding box center [432, 302] width 326 height 32
type input "0748097272"
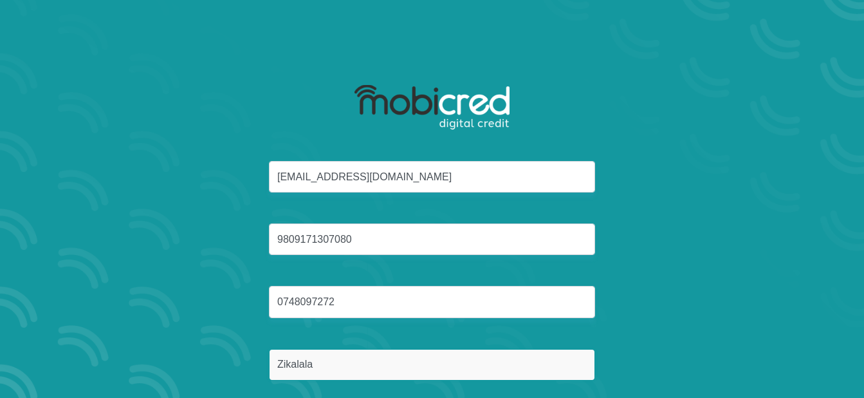
click at [381, 367] on input "Zikalala" at bounding box center [432, 365] width 326 height 32
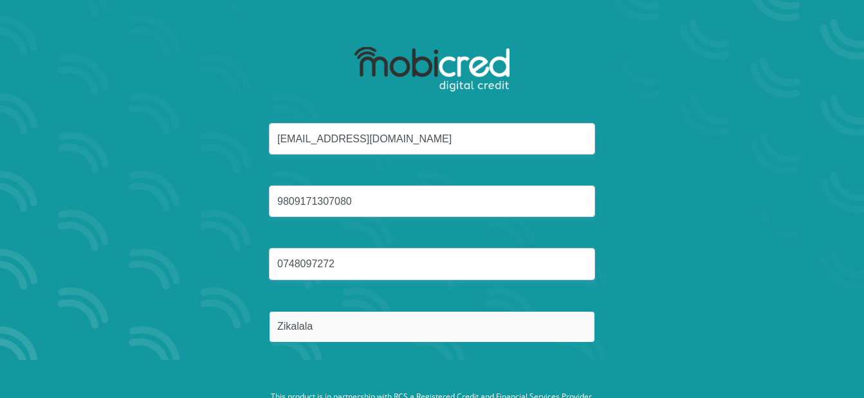
scroll to position [73, 0]
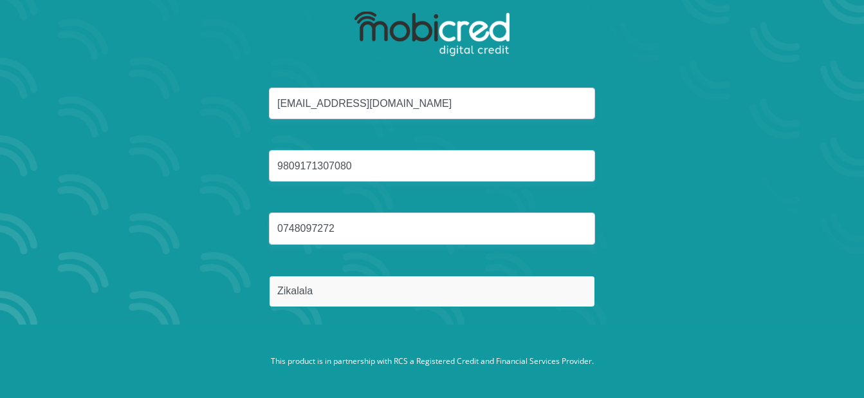
click at [448, 290] on input "Zikalala" at bounding box center [432, 291] width 326 height 32
click at [318, 338] on button "Reset Password" at bounding box center [432, 352] width 228 height 29
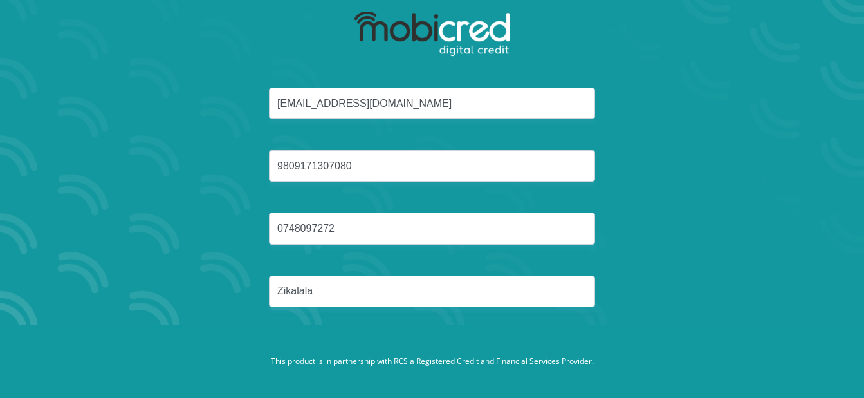
drag, startPoint x: 837, startPoint y: 282, endPoint x: 829, endPoint y: 281, distance: 8.6
click at [837, 282] on section "thandodoris@gmail.com 9809171307080 0748097272 Zikalala Processing" at bounding box center [432, 126] width 864 height 398
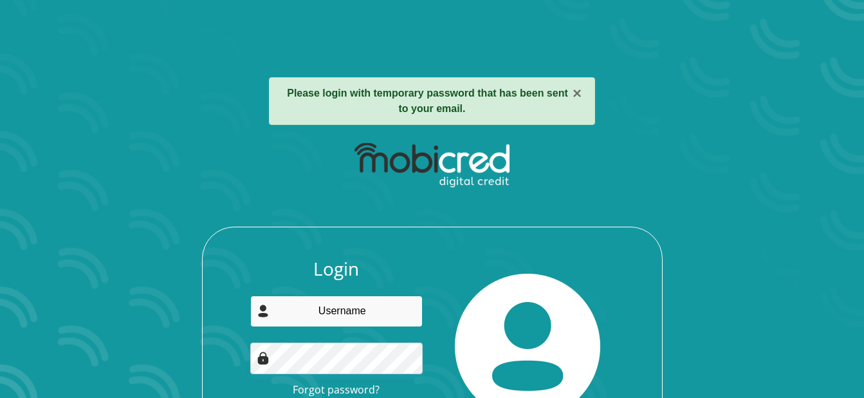
click at [381, 295] on input "email" at bounding box center [336, 311] width 172 height 32
type input "[EMAIL_ADDRESS][DOMAIN_NAME]"
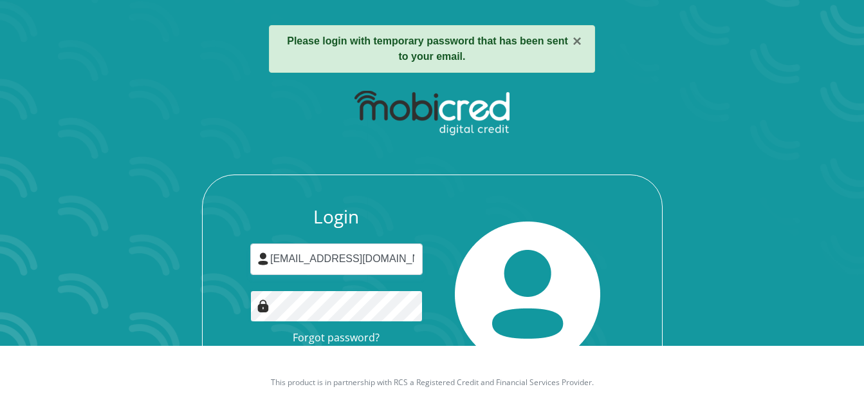
scroll to position [98, 0]
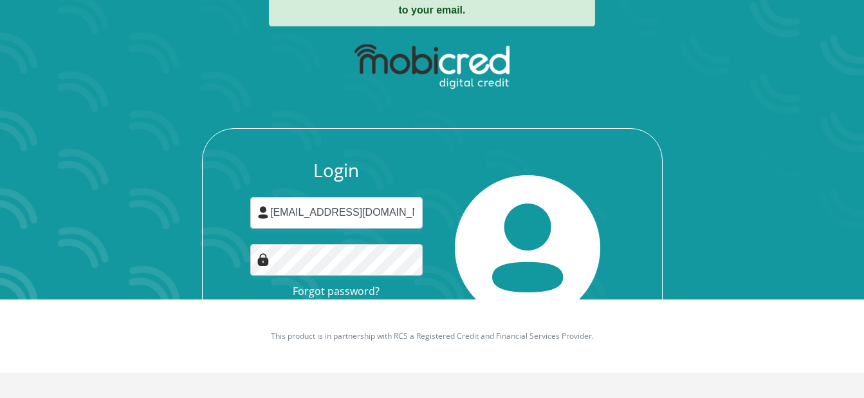
click at [490, 277] on img at bounding box center [527, 247] width 145 height 145
click at [581, 254] on img at bounding box center [527, 247] width 145 height 145
click at [279, 307] on button "Login" at bounding box center [336, 321] width 115 height 29
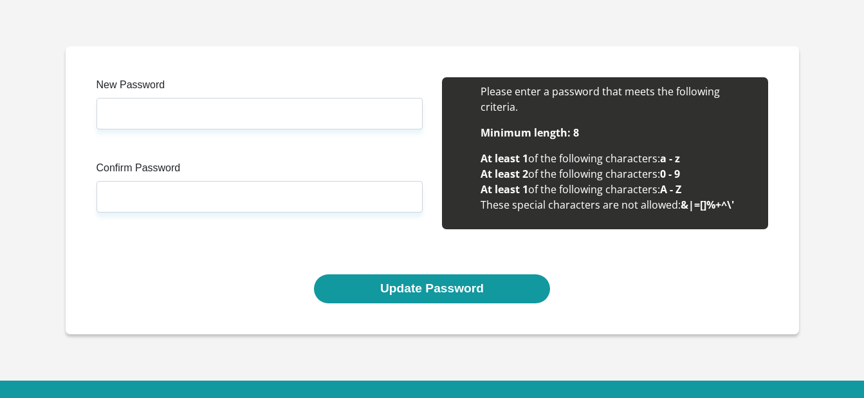
click at [250, 91] on label "New Password" at bounding box center [260, 87] width 326 height 21
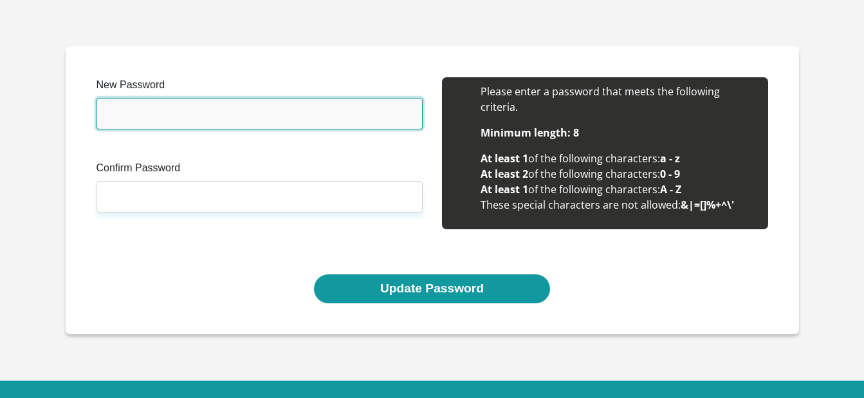
click at [250, 98] on input "New Password" at bounding box center [260, 114] width 326 height 32
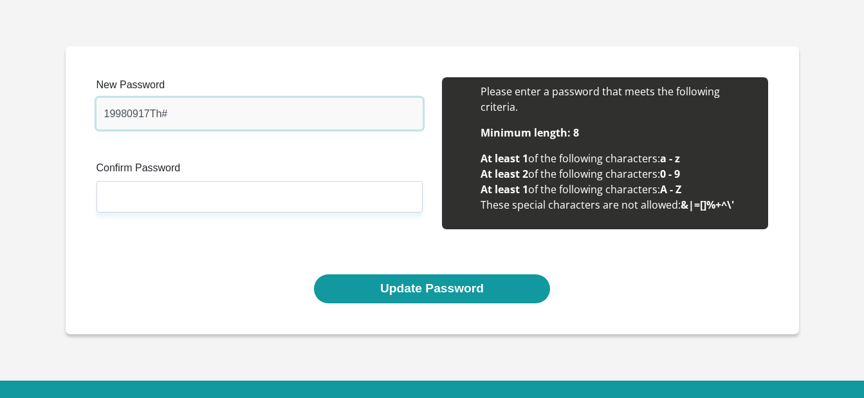
type input "19980917Th#"
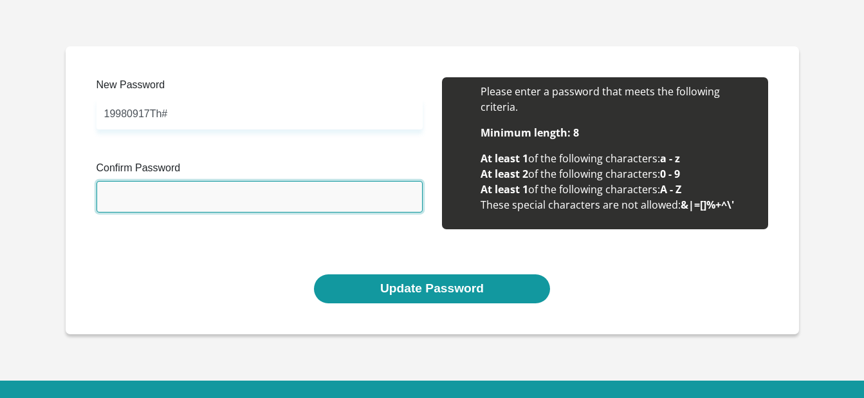
click at [218, 197] on input "Confirm Password" at bounding box center [260, 197] width 326 height 32
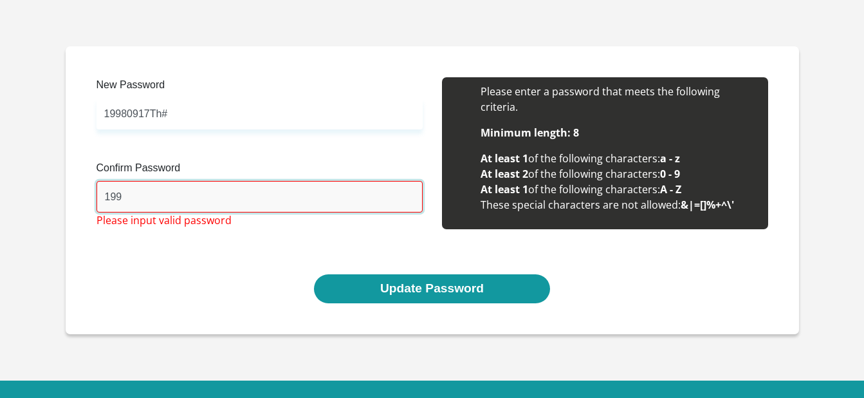
type input "19980917Th#"
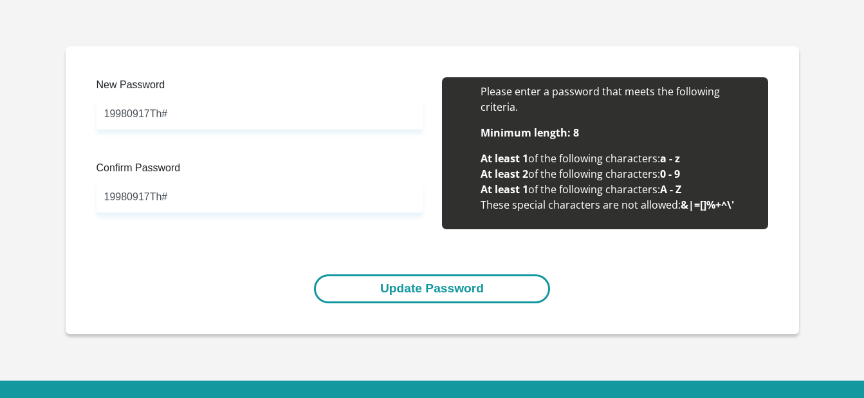
click at [433, 287] on button "Update Password" at bounding box center [432, 288] width 236 height 29
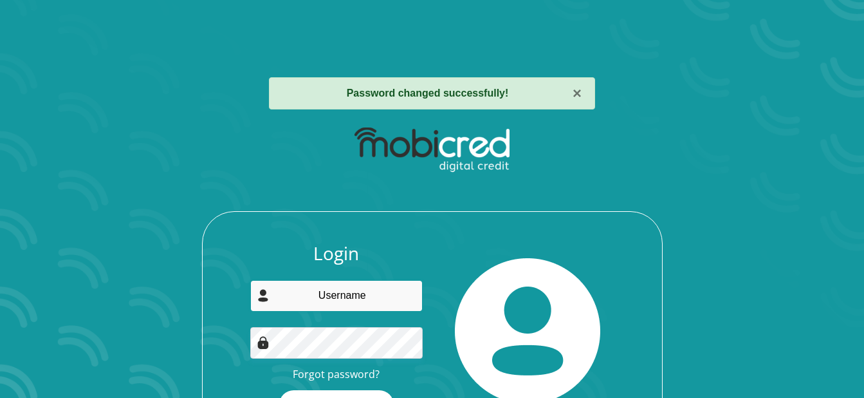
click at [346, 299] on input "email" at bounding box center [336, 296] width 172 height 32
type input "[EMAIL_ADDRESS][DOMAIN_NAME]"
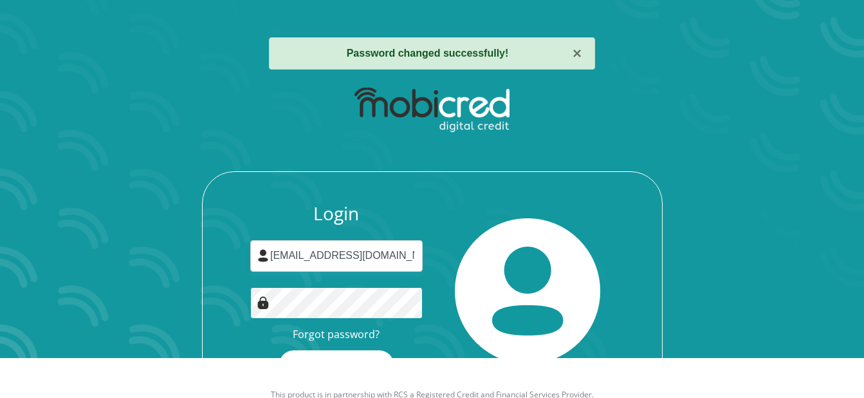
scroll to position [83, 0]
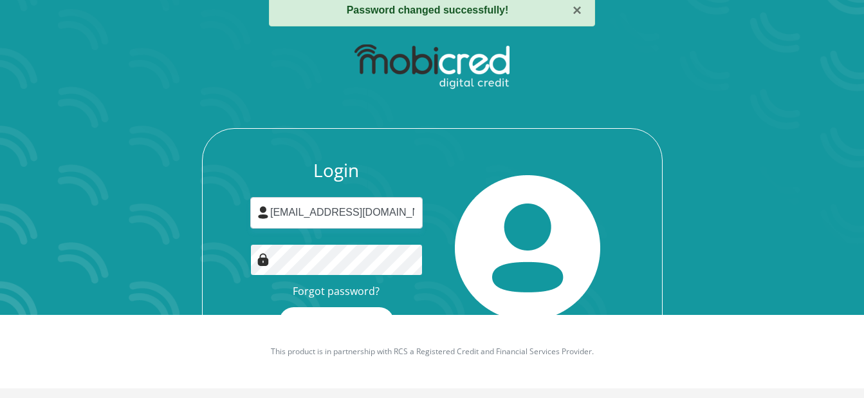
click at [279, 307] on button "Login" at bounding box center [336, 321] width 115 height 29
